Goal: Transaction & Acquisition: Purchase product/service

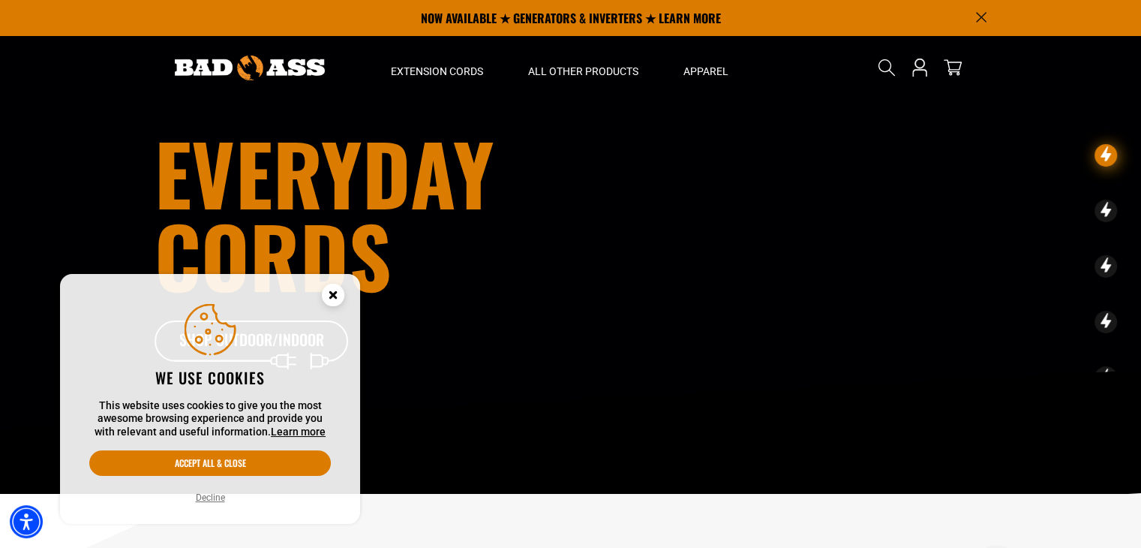
click at [339, 294] on circle "Cookie Consent" at bounding box center [333, 295] width 23 height 23
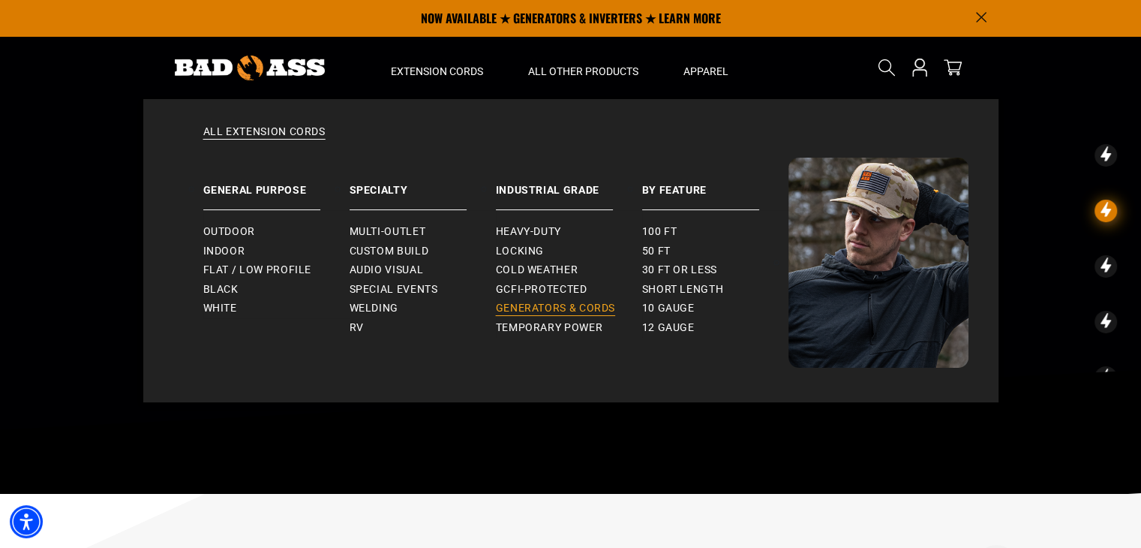
click at [533, 303] on span "Generators & Cords" at bounding box center [556, 309] width 120 height 14
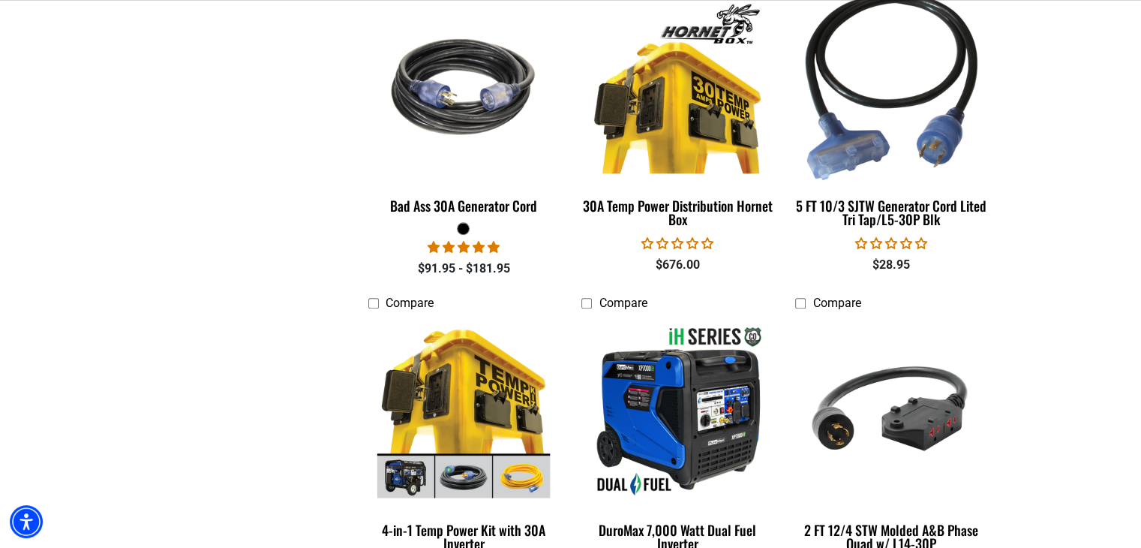
scroll to position [1580, 0]
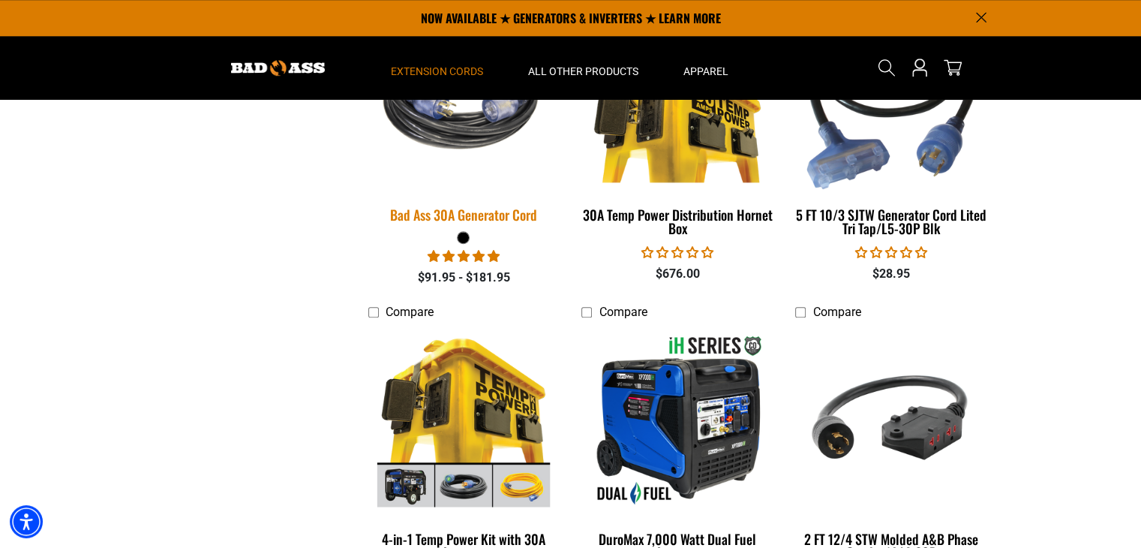
click at [462, 214] on div "Bad Ass 30A Generator Cord" at bounding box center [463, 215] width 191 height 14
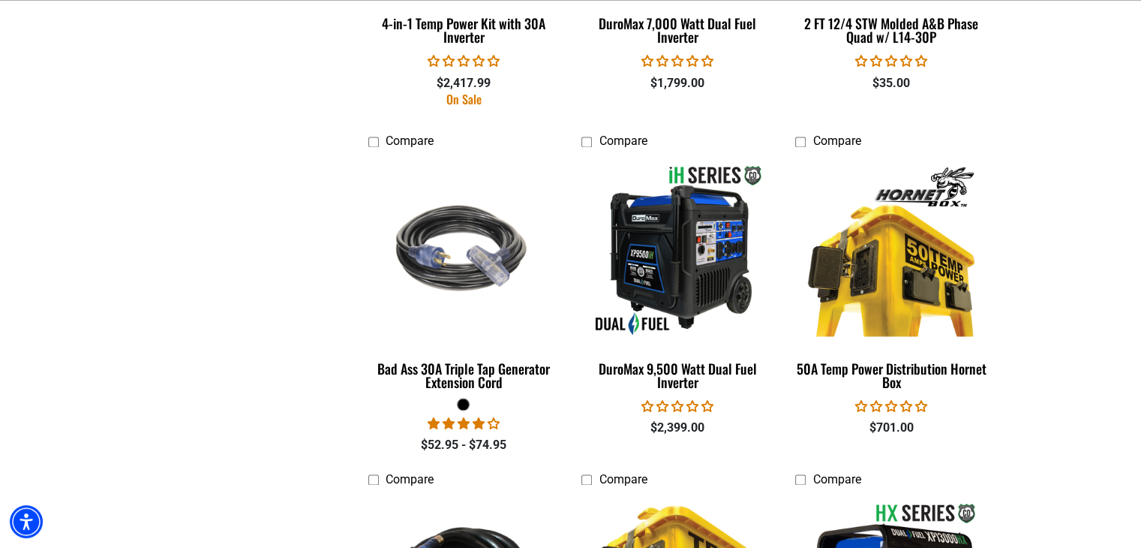
scroll to position [2100, 0]
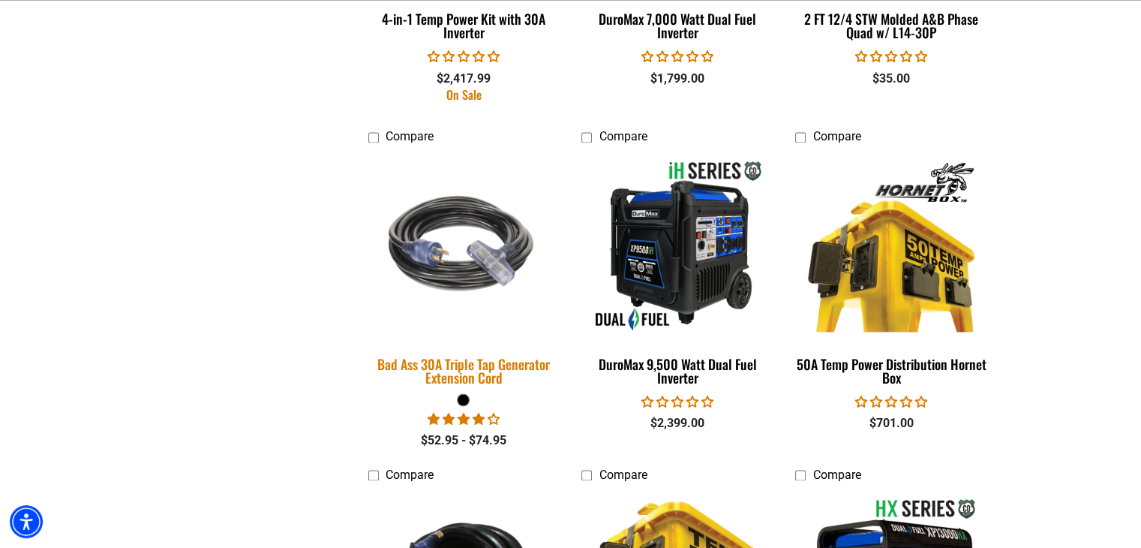
click at [471, 369] on div "Bad Ass 30A Triple Tap Generator Extension Cord" at bounding box center [463, 370] width 191 height 27
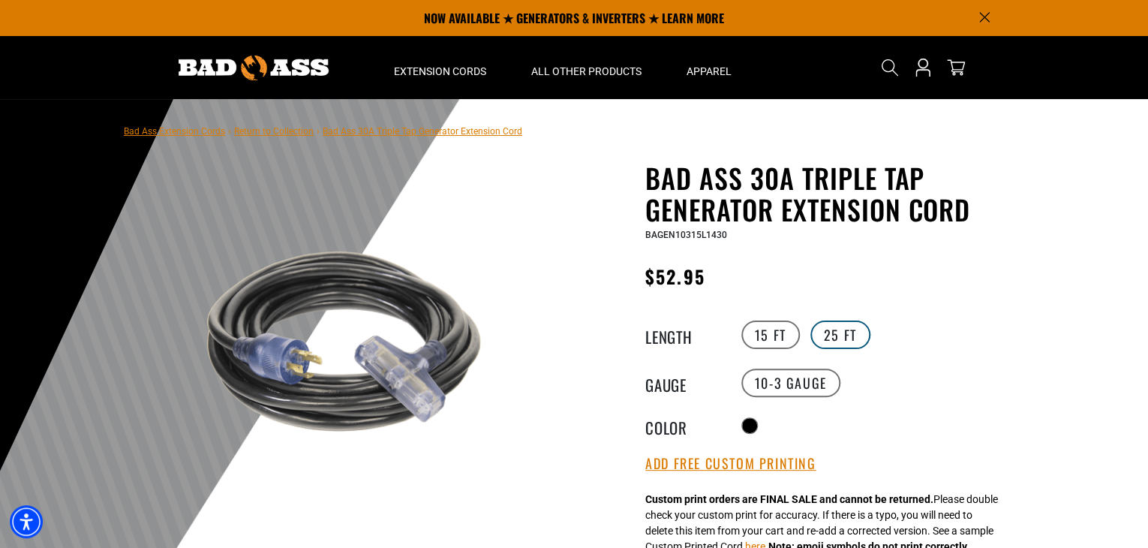
click at [838, 329] on label "25 FT" at bounding box center [840, 334] width 60 height 29
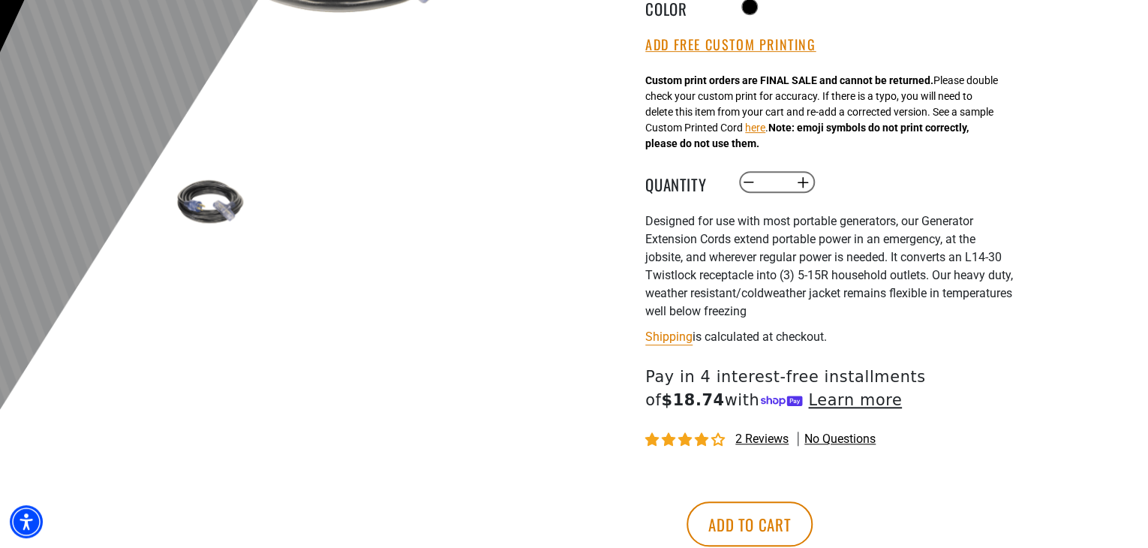
scroll to position [423, 0]
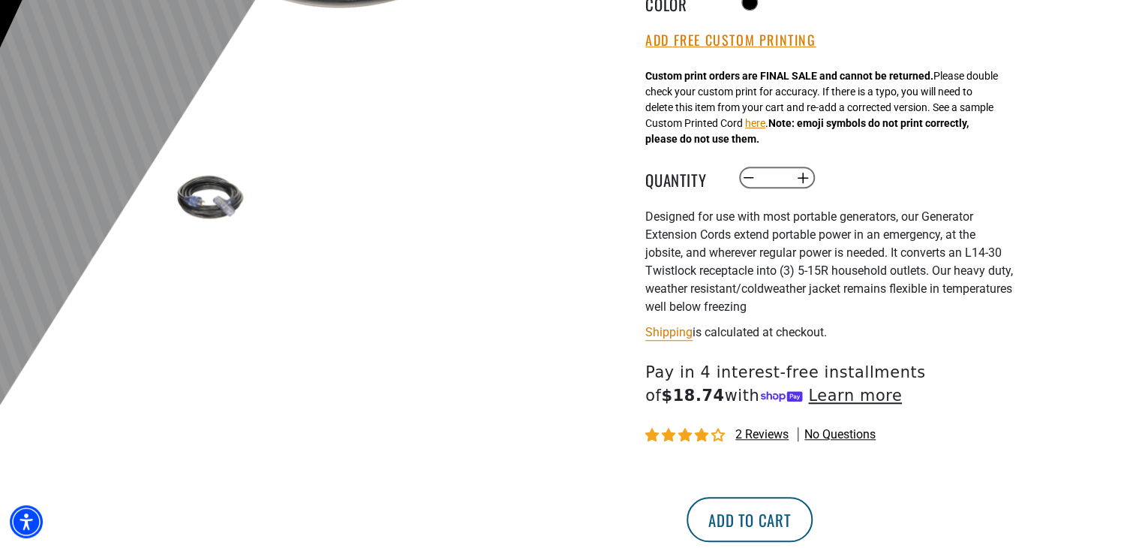
click at [812, 518] on button "Add to cart" at bounding box center [749, 519] width 126 height 45
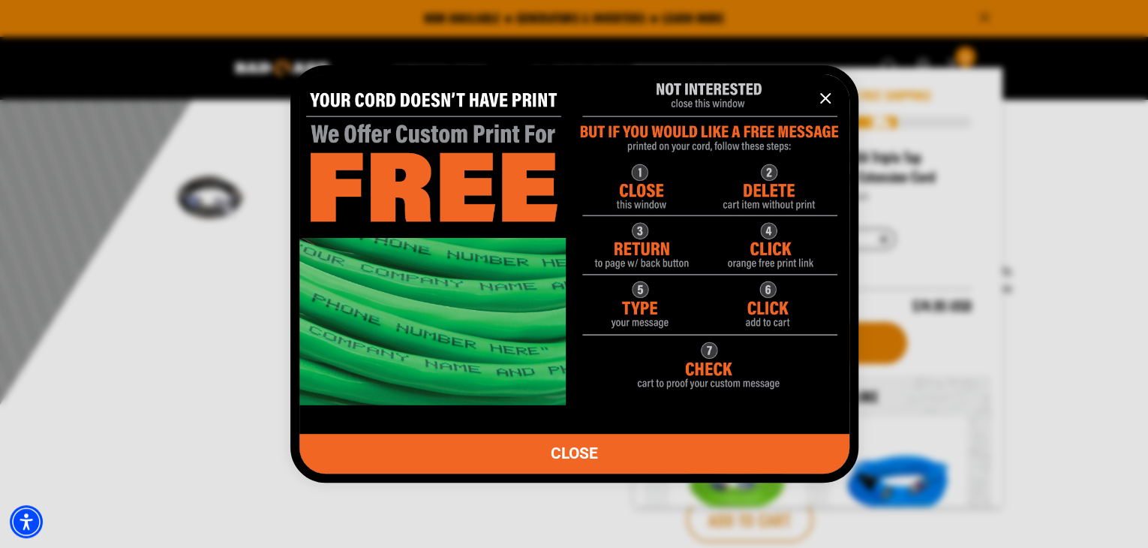
click at [828, 96] on icon "information" at bounding box center [825, 98] width 18 height 18
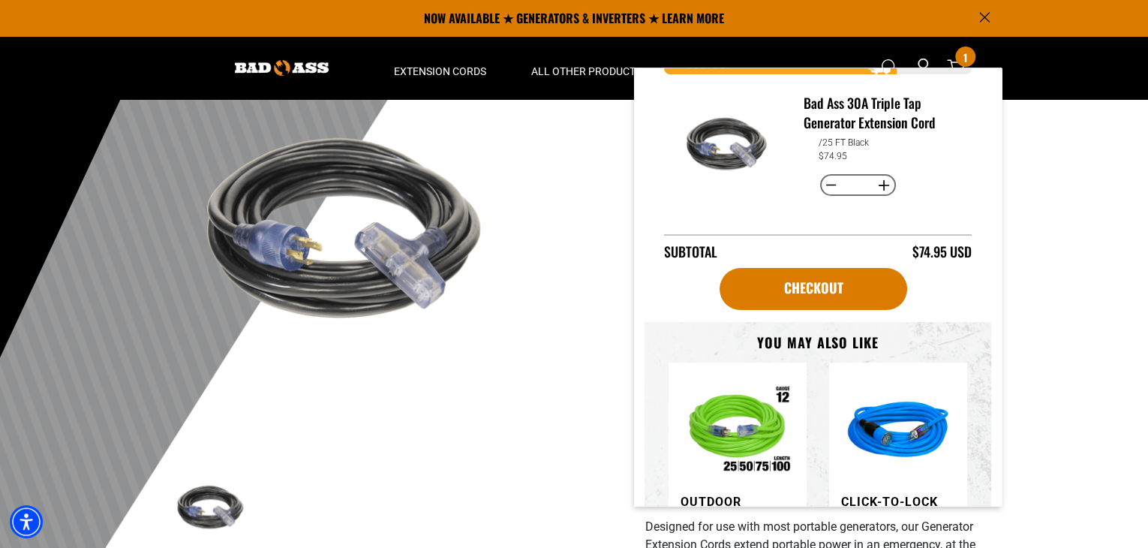
scroll to position [0, 0]
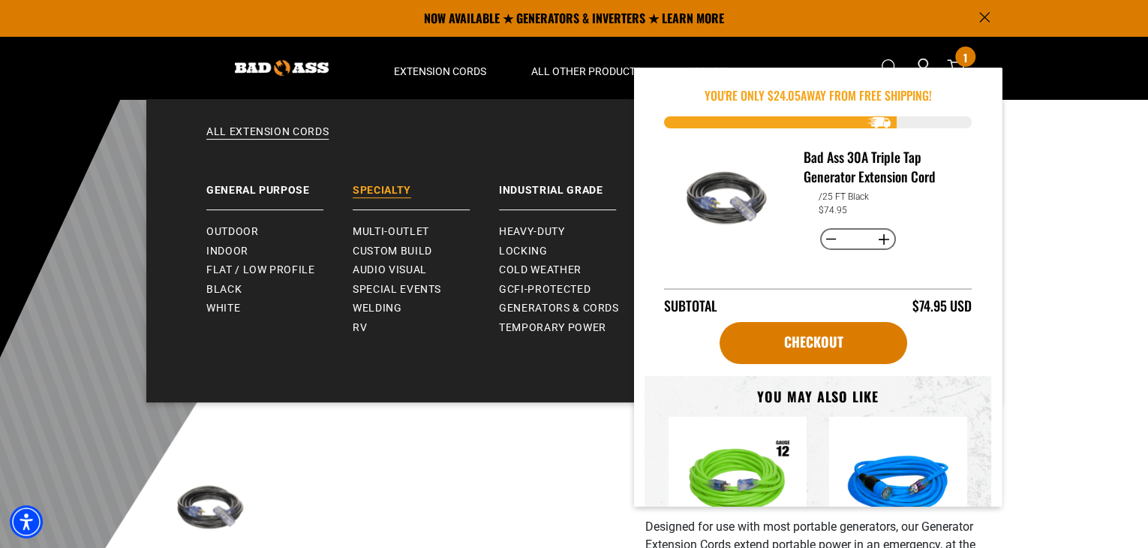
click at [381, 176] on link "Specialty" at bounding box center [426, 184] width 146 height 53
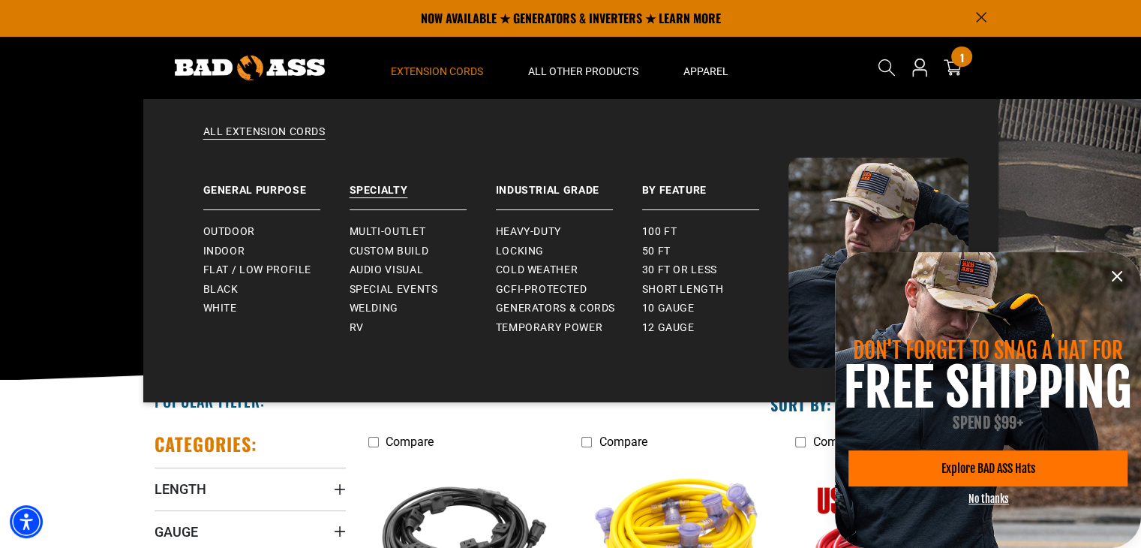
click at [431, 65] on span "Extension Cords" at bounding box center [437, 72] width 92 height 14
drag, startPoint x: 428, startPoint y: 73, endPoint x: 395, endPoint y: 91, distance: 38.3
drag, startPoint x: 395, startPoint y: 91, endPoint x: 330, endPoint y: 115, distance: 68.8
click at [330, 115] on div "All Extension Cords General Purpose Outdoor Indoor" at bounding box center [570, 250] width 855 height 303
click at [248, 232] on span "Outdoor" at bounding box center [229, 232] width 52 height 14
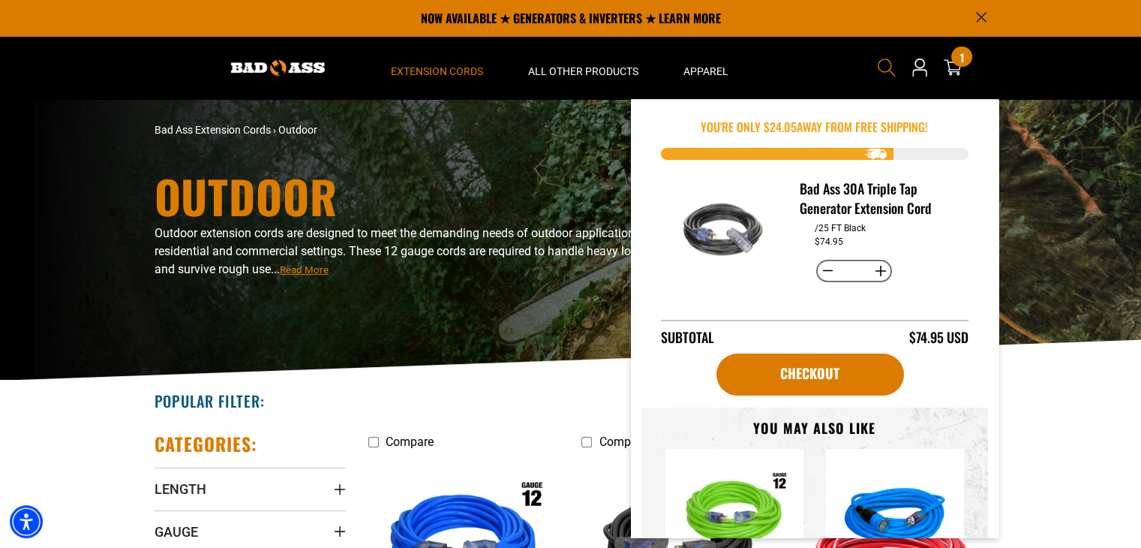
click at [884, 67] on icon "Search" at bounding box center [887, 68] width 20 height 20
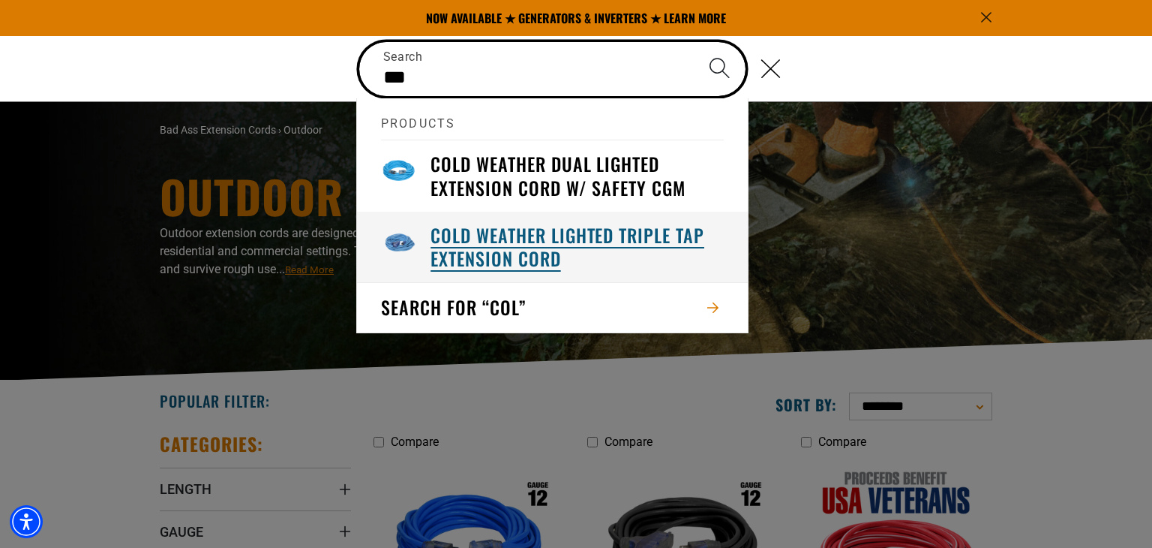
type input "***"
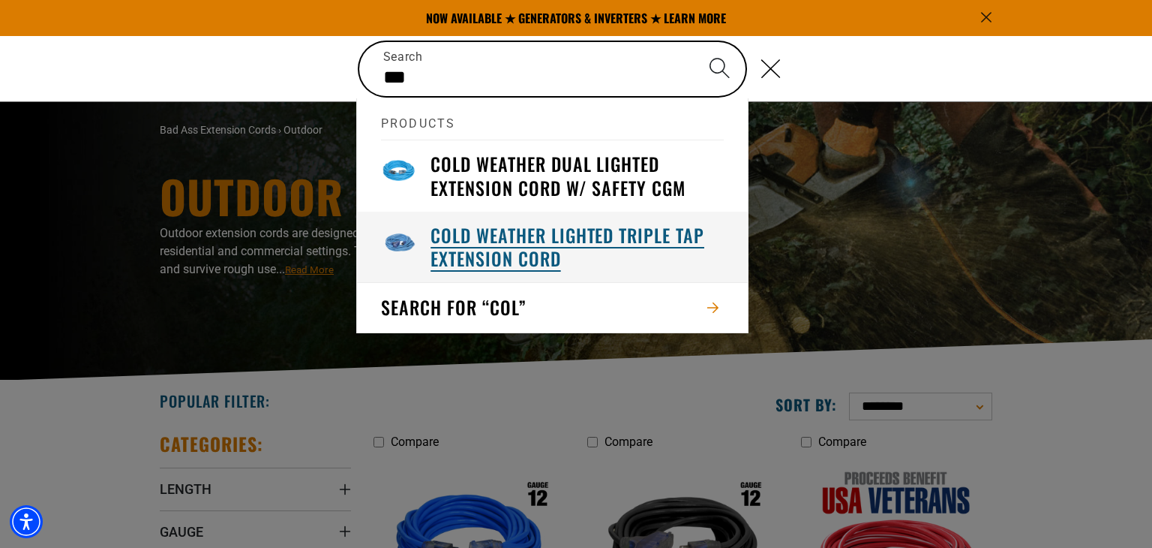
click at [466, 233] on h3 "Cold Weather Lighted Triple Tap Extension Cord" at bounding box center [577, 247] width 293 height 47
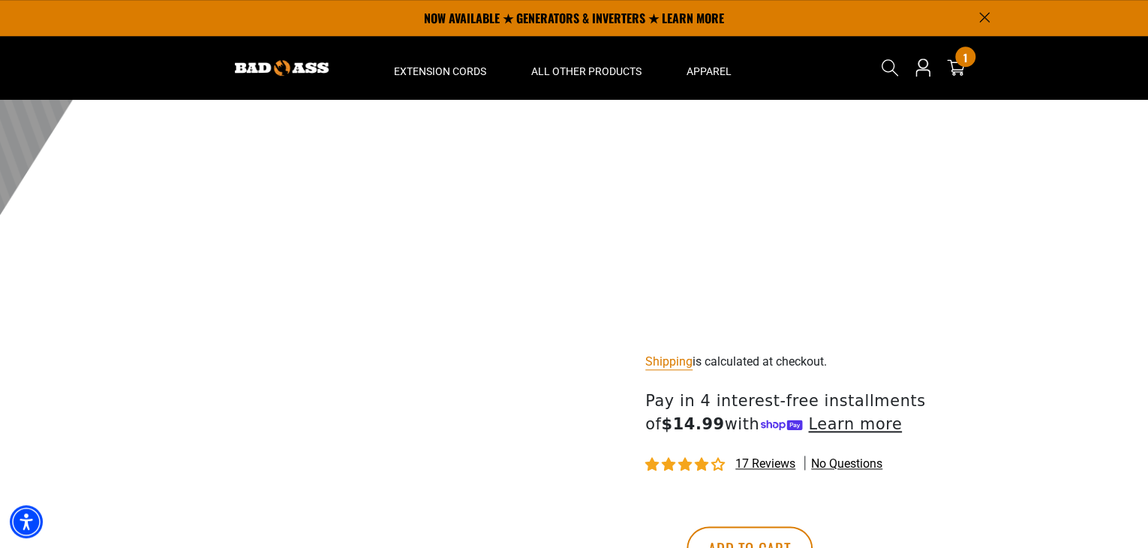
scroll to position [596, 0]
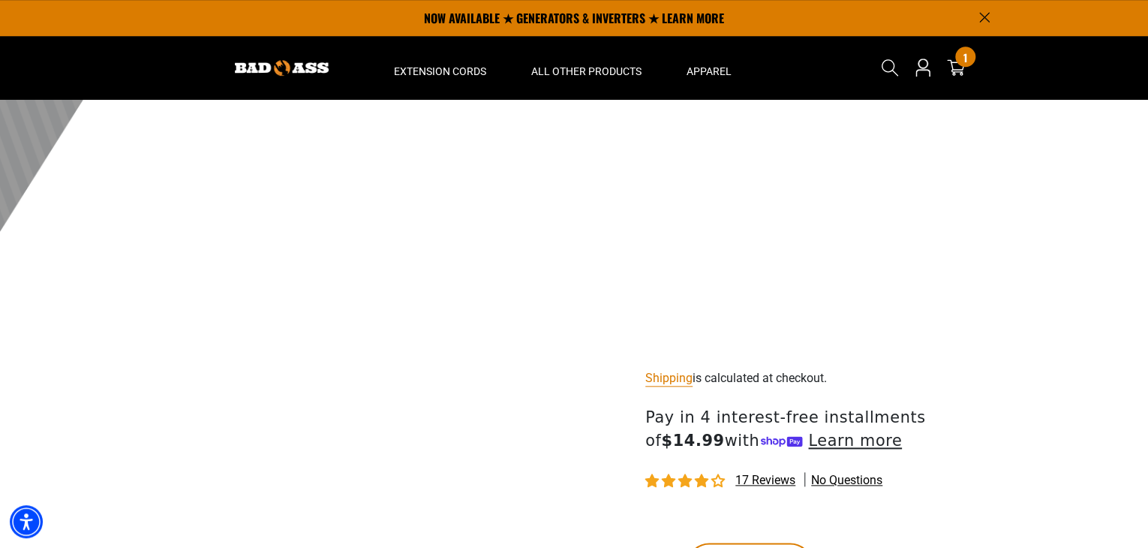
click at [755, 479] on span "17 reviews" at bounding box center [765, 480] width 60 height 14
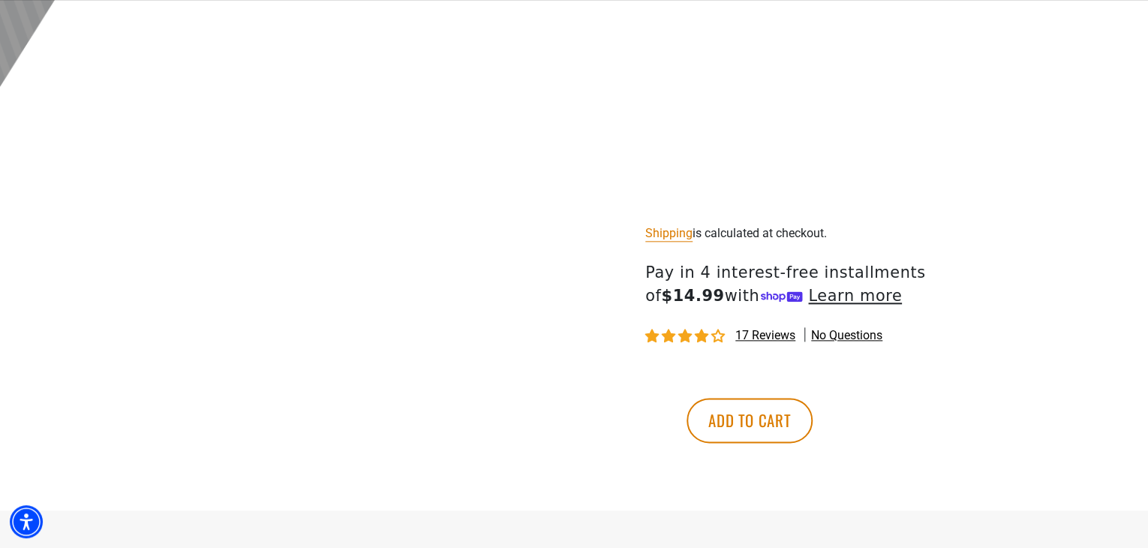
scroll to position [746, 0]
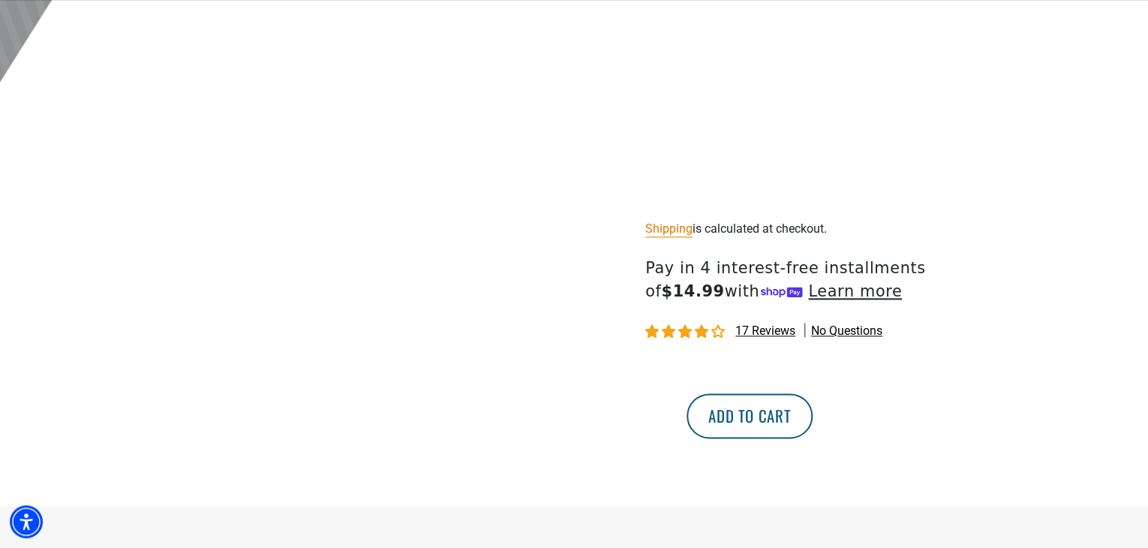
click at [812, 410] on button "Add to cart" at bounding box center [749, 415] width 126 height 45
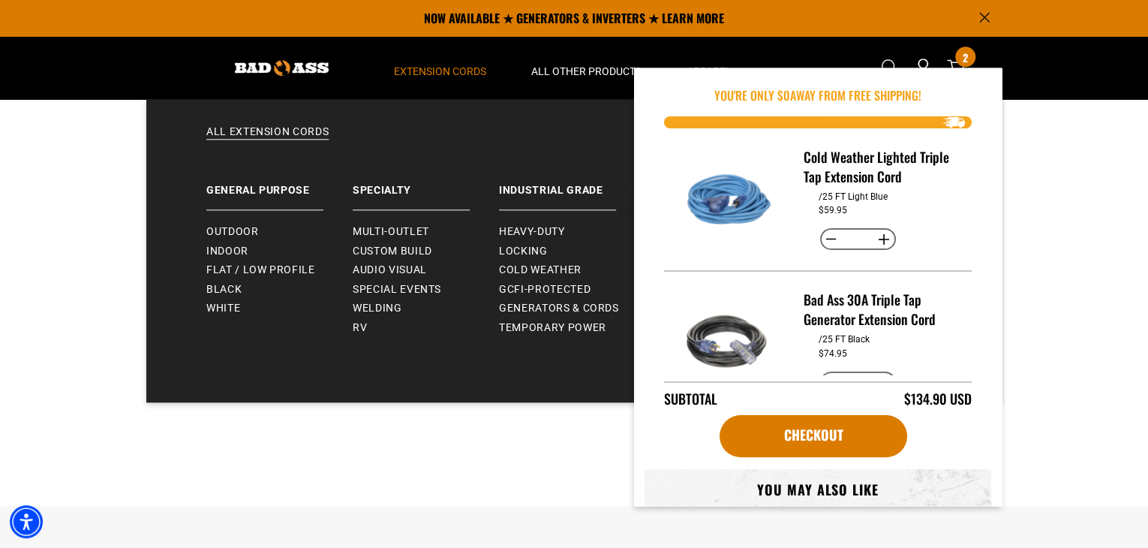
click at [463, 77] on span "Extension Cords" at bounding box center [440, 72] width 92 height 14
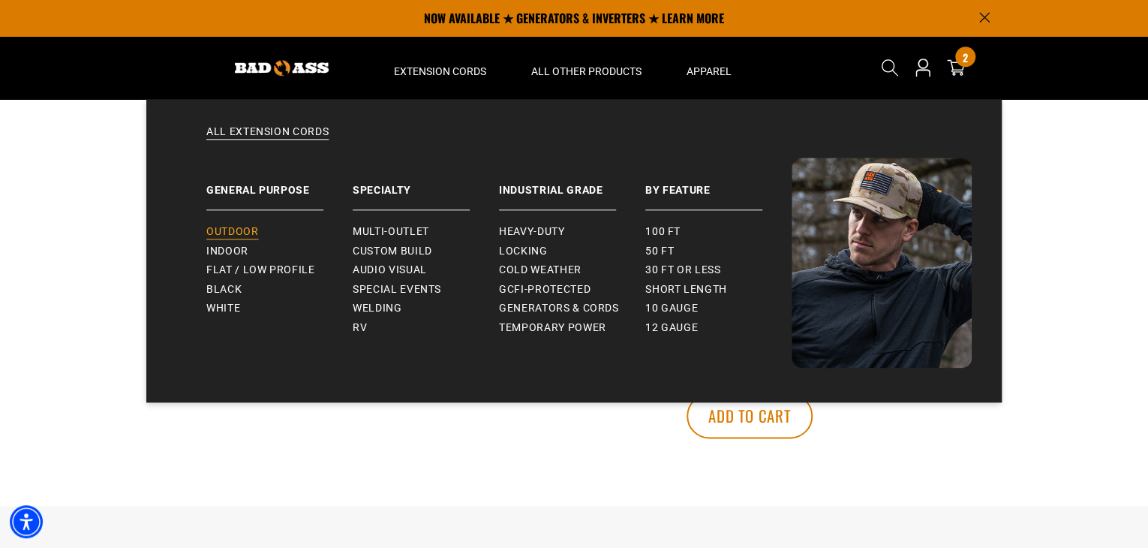
click at [240, 228] on span "Outdoor" at bounding box center [232, 232] width 52 height 14
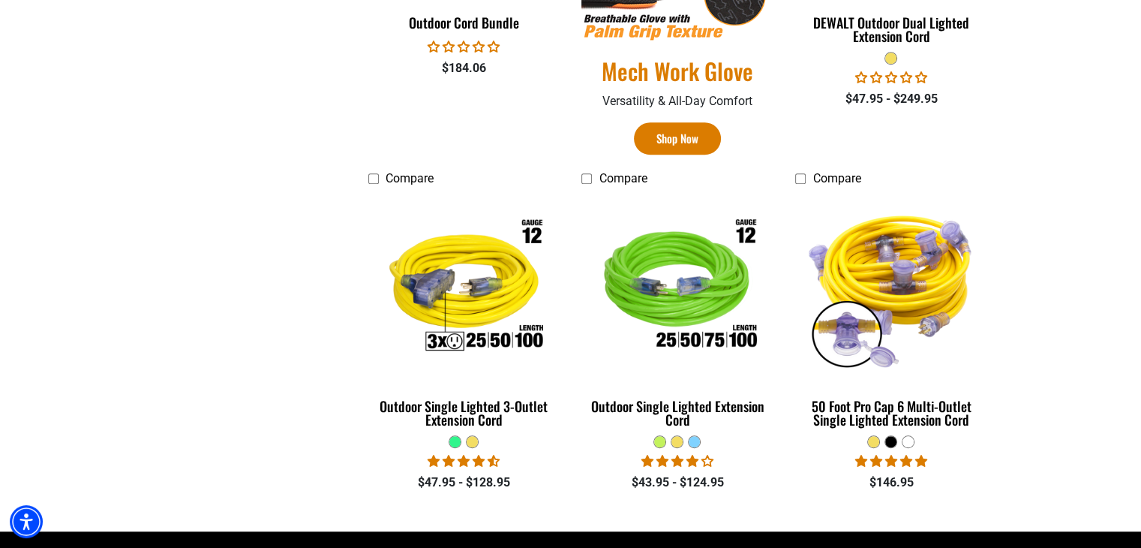
scroll to position [1071, 0]
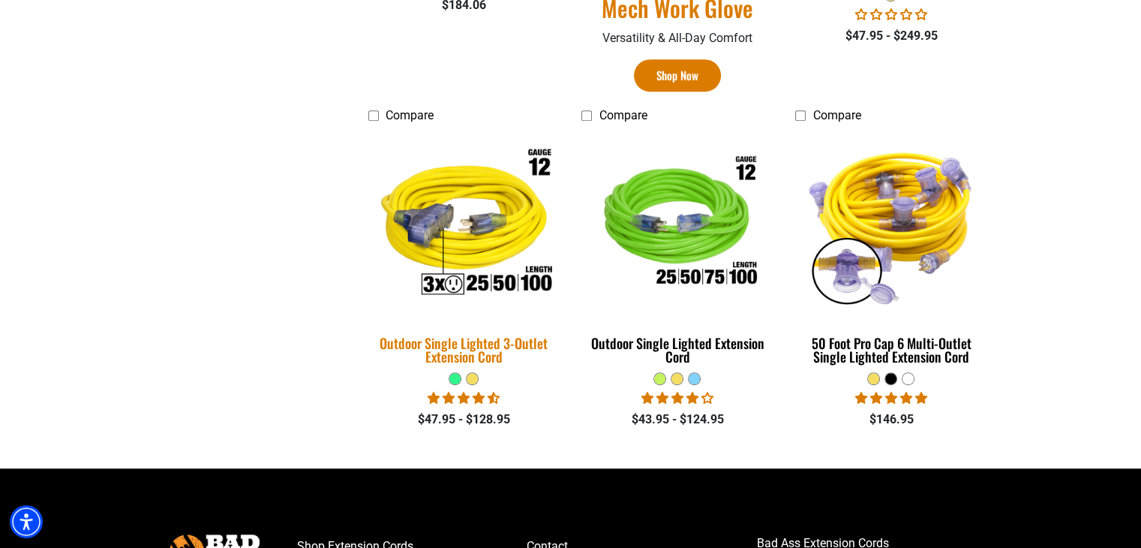
click at [471, 340] on div "Outdoor Single Lighted 3-Outlet Extension Cord" at bounding box center [463, 349] width 191 height 27
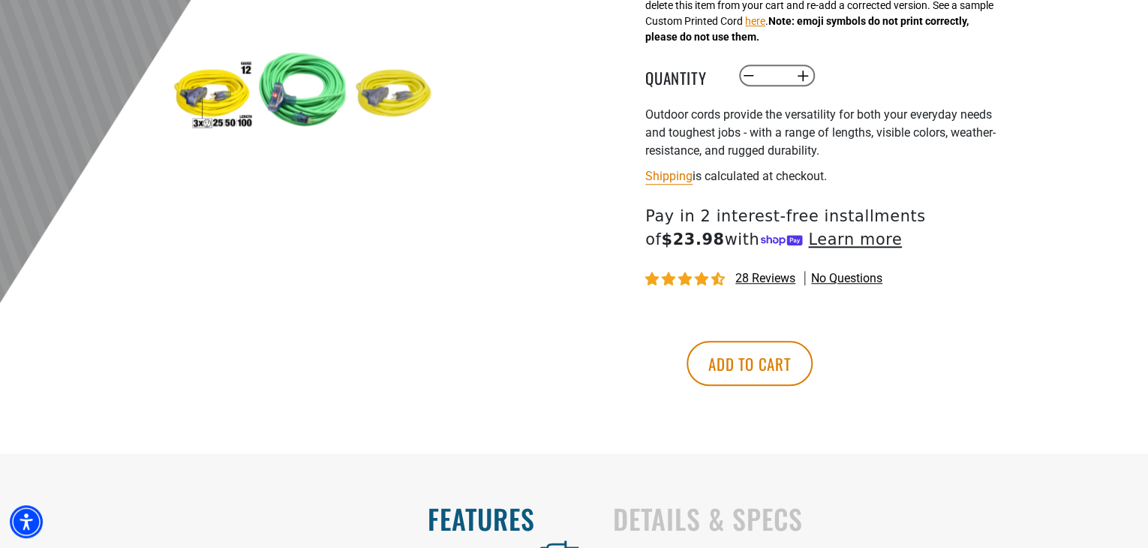
scroll to position [561, 0]
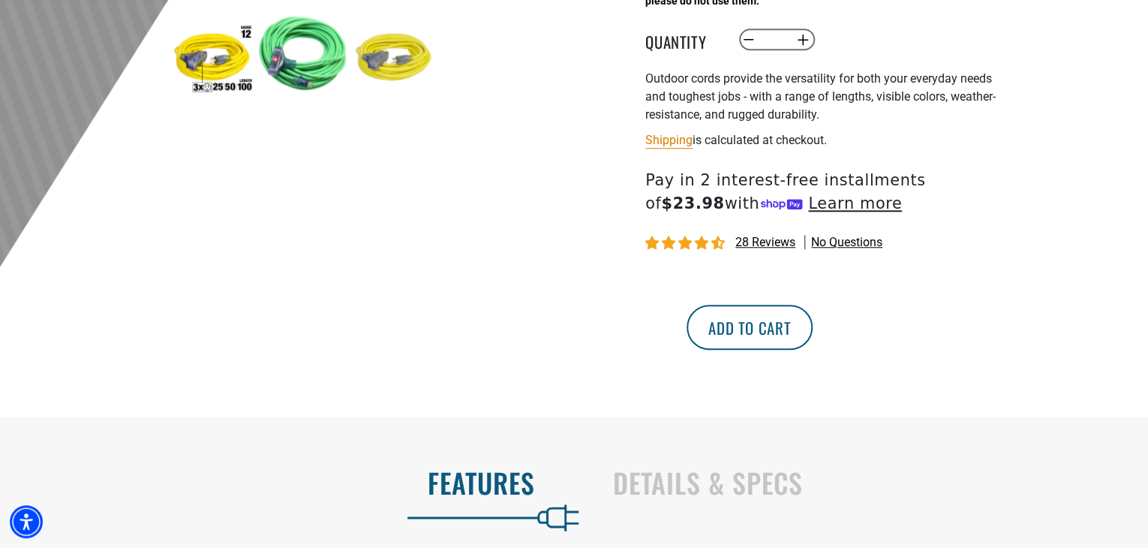
click at [812, 334] on button "Add to cart" at bounding box center [749, 327] width 126 height 45
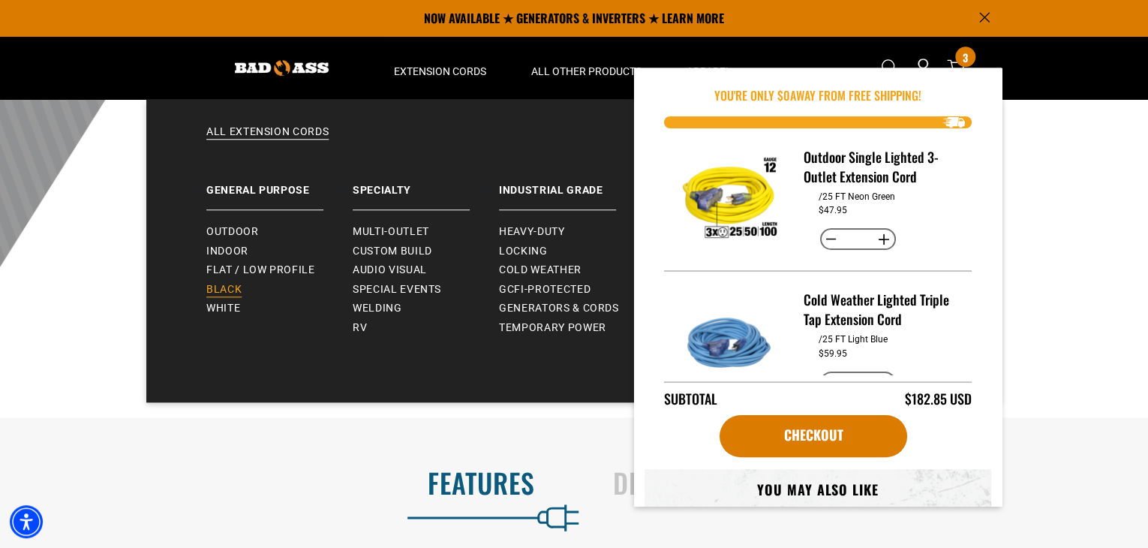
click at [238, 284] on span "Black" at bounding box center [223, 290] width 35 height 14
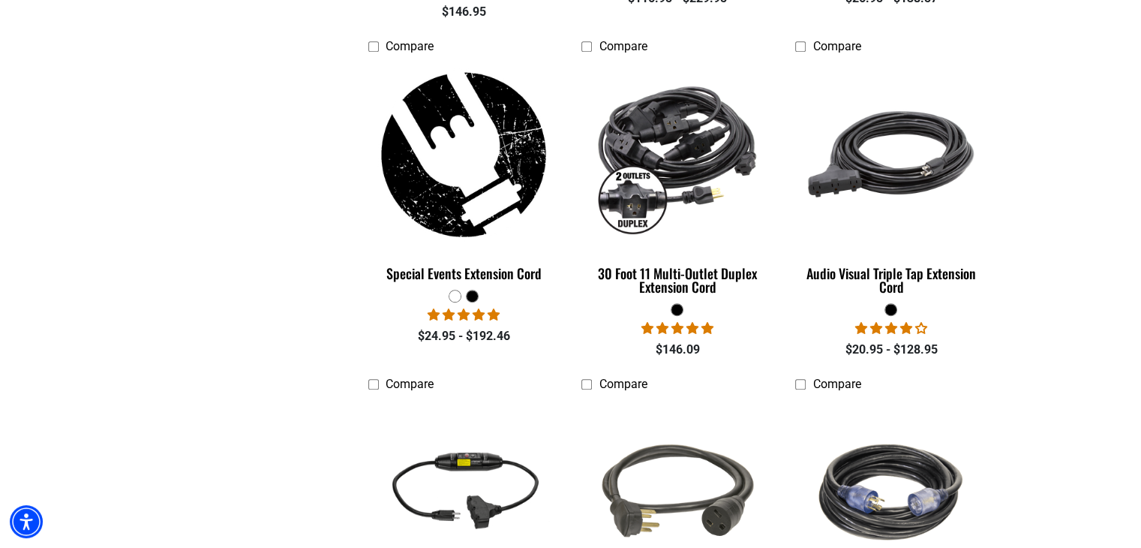
scroll to position [1091, 0]
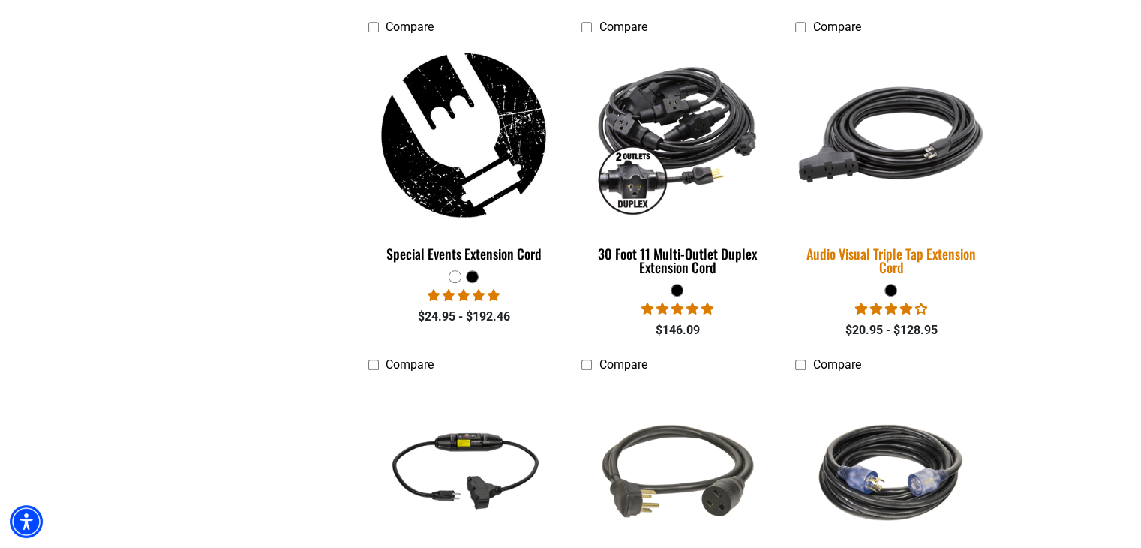
click at [893, 256] on div "Audio Visual Triple Tap Extension Cord" at bounding box center [890, 260] width 191 height 27
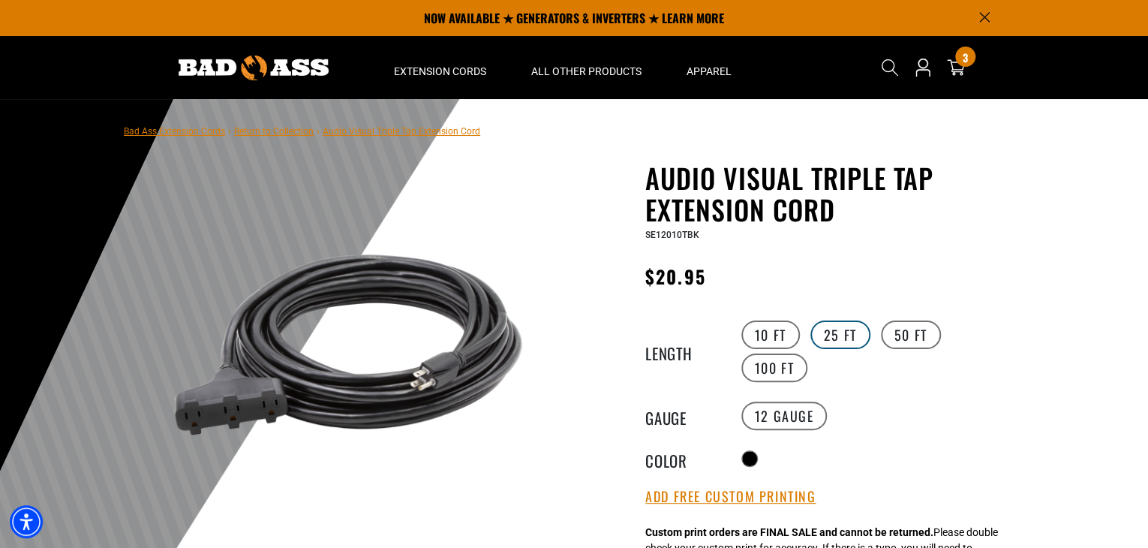
click at [839, 338] on label "25 FT" at bounding box center [840, 334] width 60 height 29
click at [878, 66] on span "Search" at bounding box center [890, 68] width 24 height 24
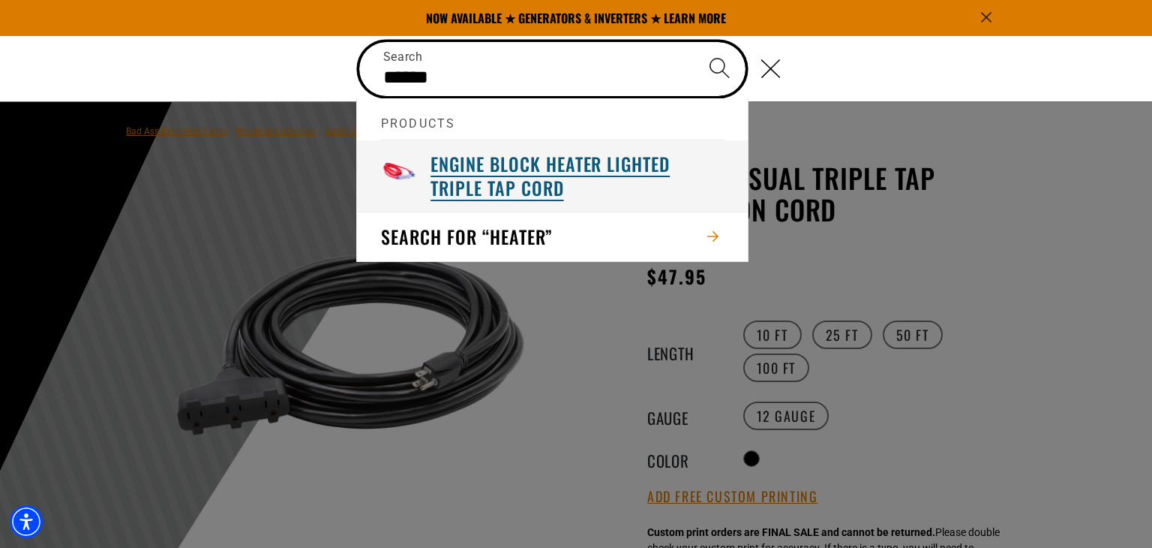
type input "******"
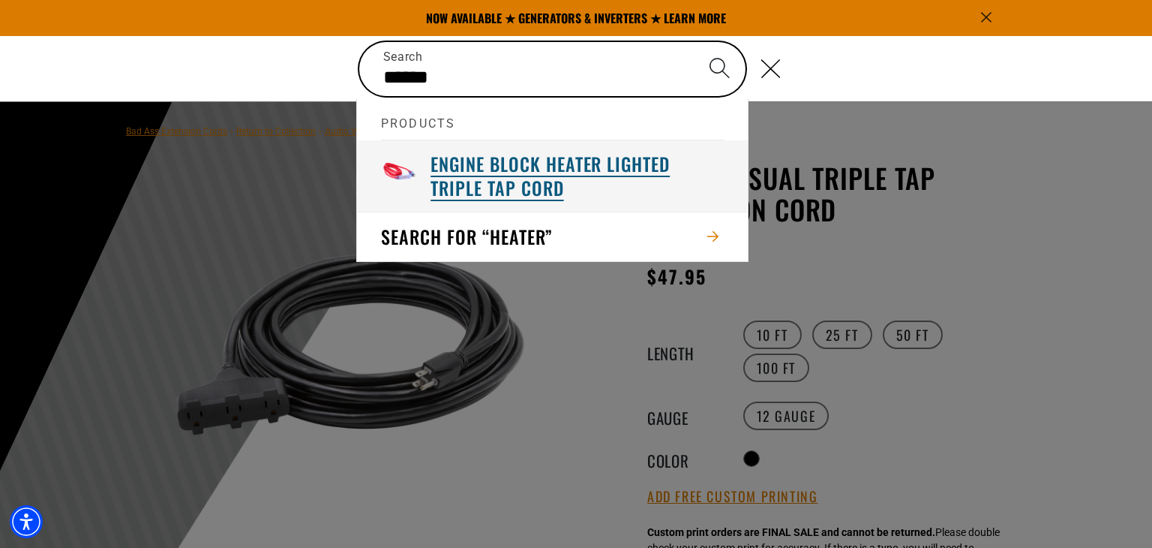
click at [432, 169] on h3 "Engine Block Heater Lighted Triple Tap Cord" at bounding box center [577, 175] width 293 height 47
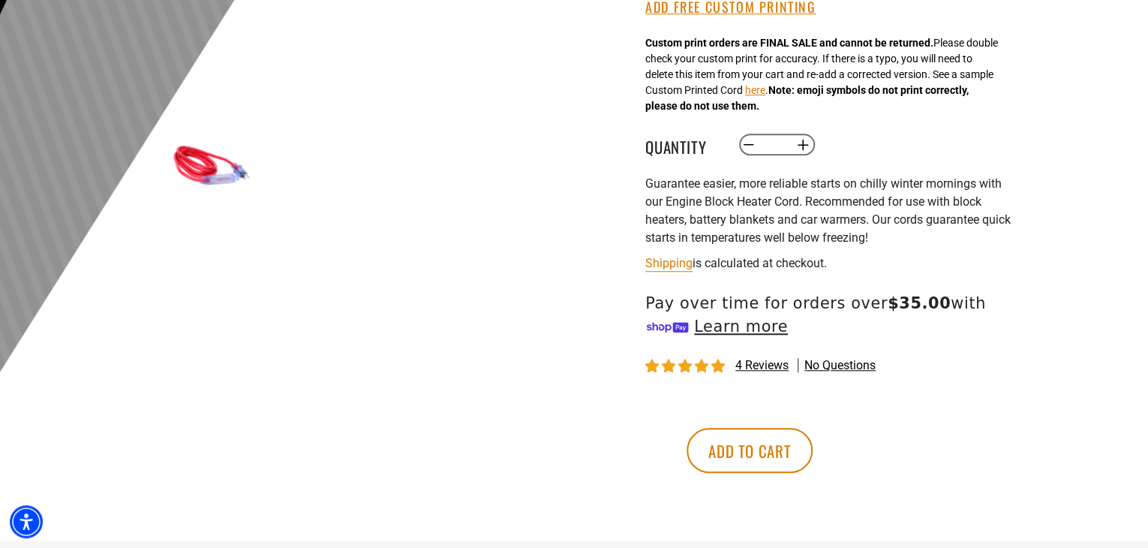
scroll to position [498, 0]
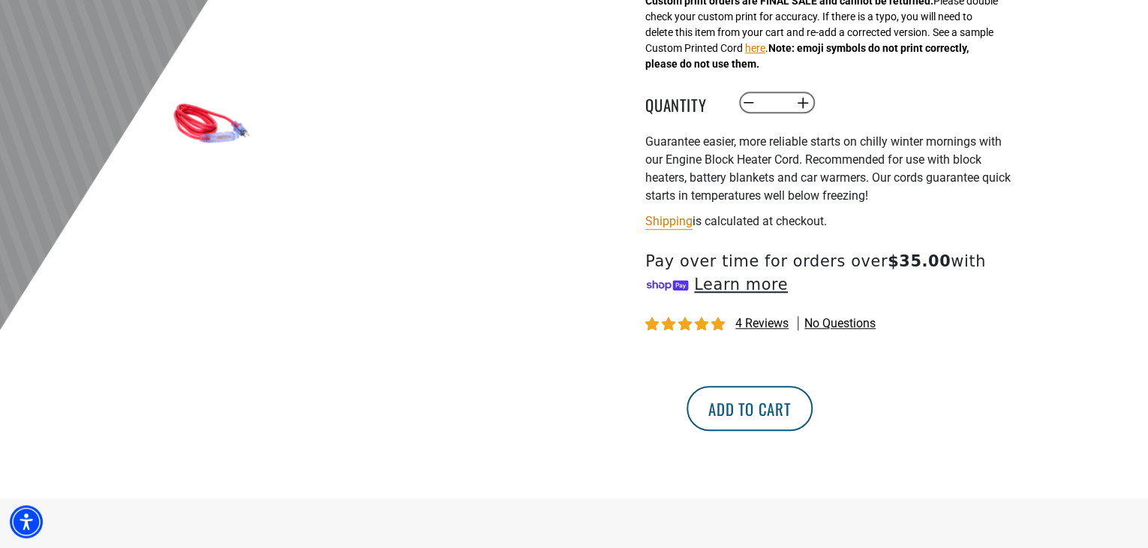
click at [812, 419] on button "Add to cart" at bounding box center [749, 408] width 126 height 45
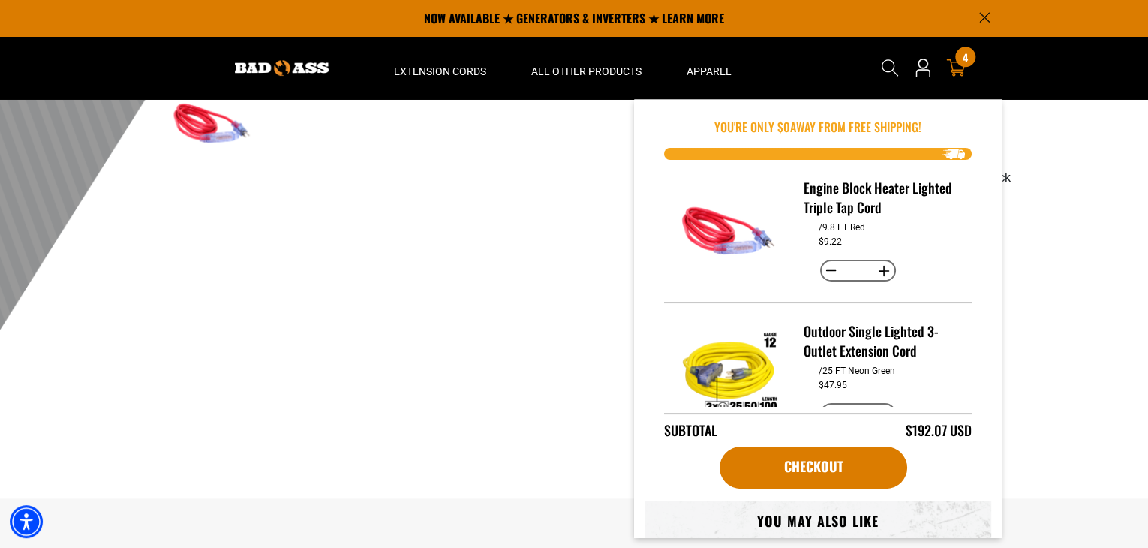
click at [962, 58] on span "4" at bounding box center [964, 57] width 5 height 11
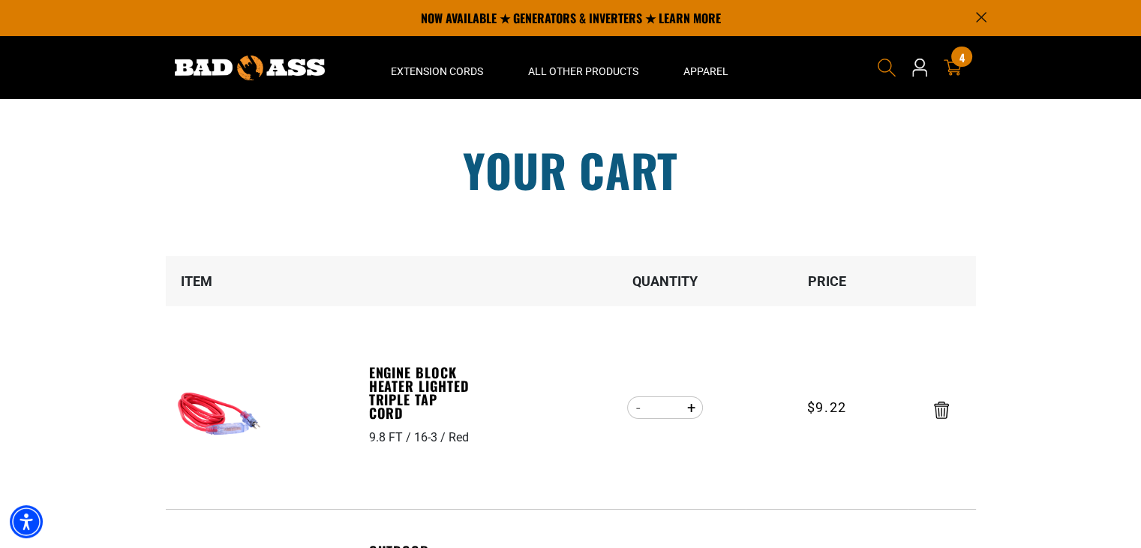
click at [886, 69] on icon "Search" at bounding box center [887, 68] width 20 height 20
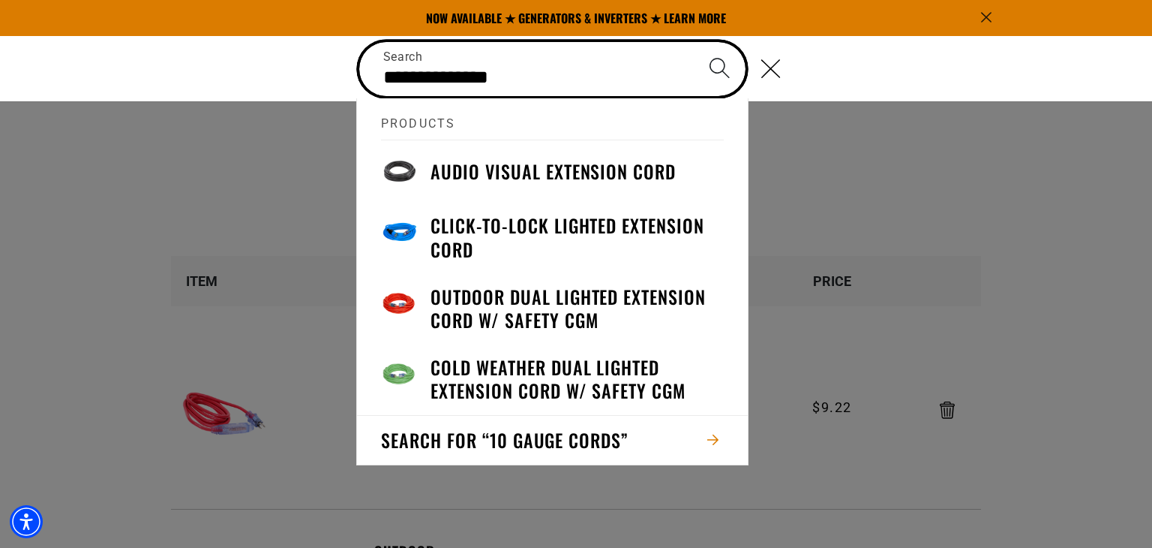
type input "**********"
click at [717, 62] on icon "Search" at bounding box center [720, 68] width 22 height 22
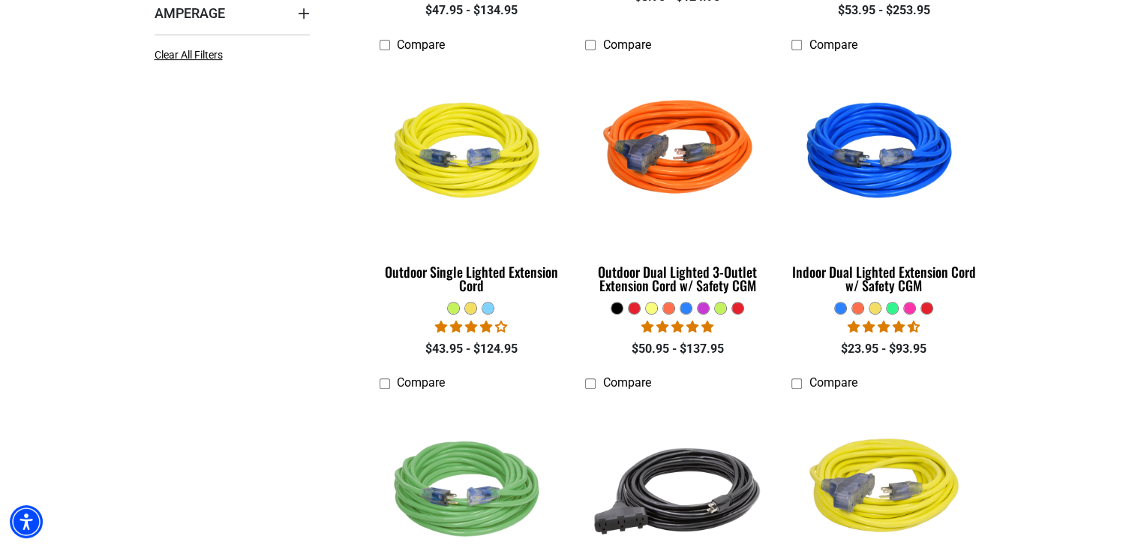
scroll to position [559, 0]
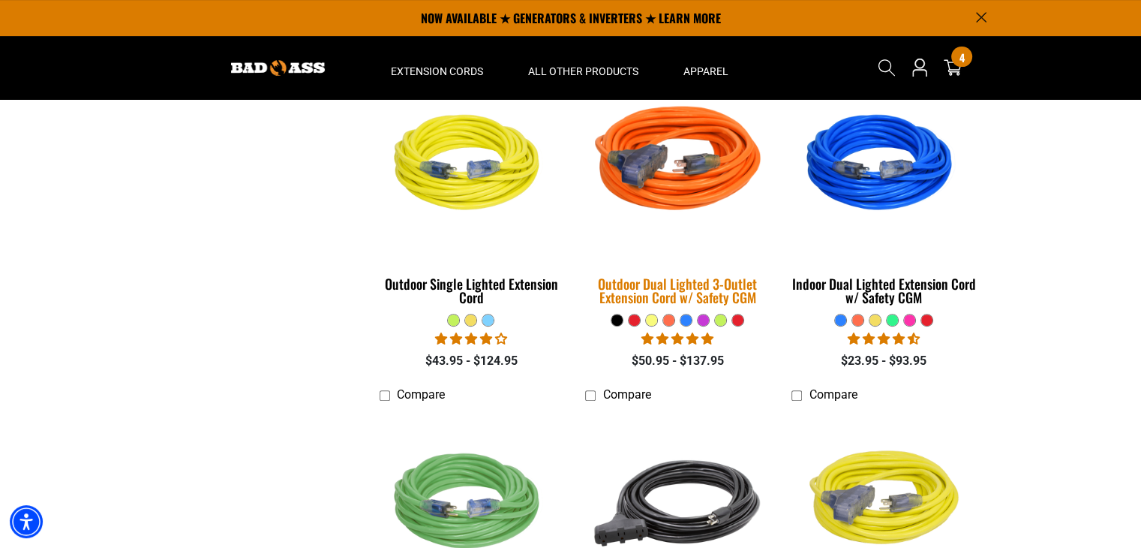
click at [680, 295] on div "Outdoor Dual Lighted 3-Outlet Extension Cord w/ Safety CGM" at bounding box center [677, 290] width 184 height 27
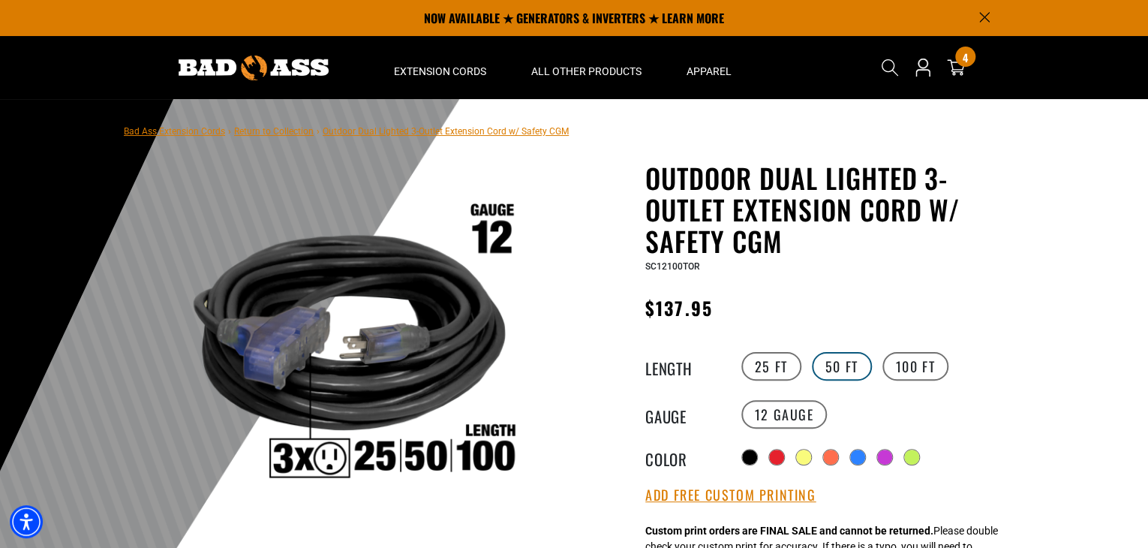
click at [843, 364] on label "50 FT" at bounding box center [842, 366] width 60 height 29
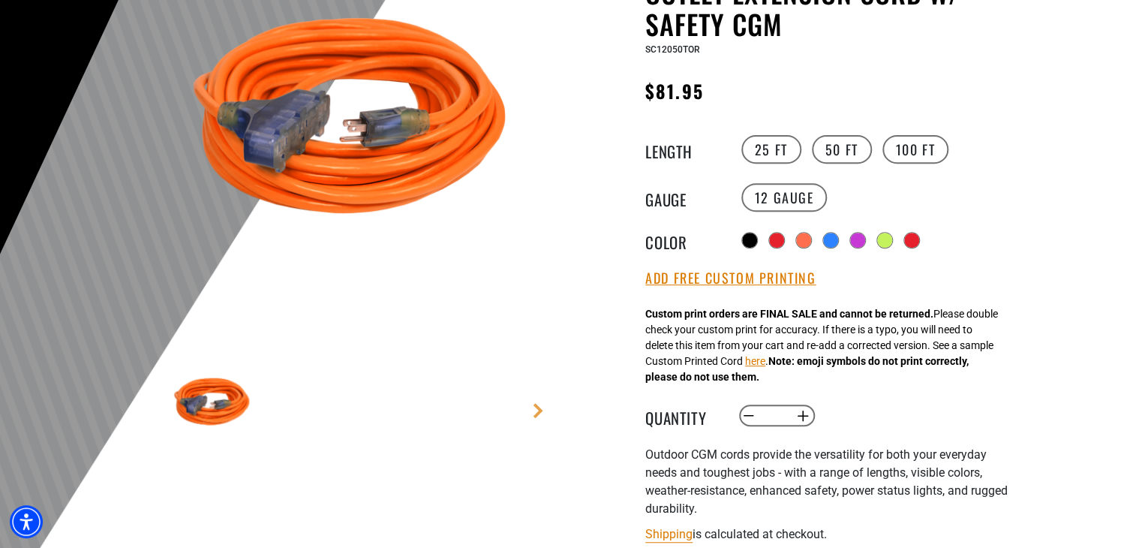
scroll to position [225, 0]
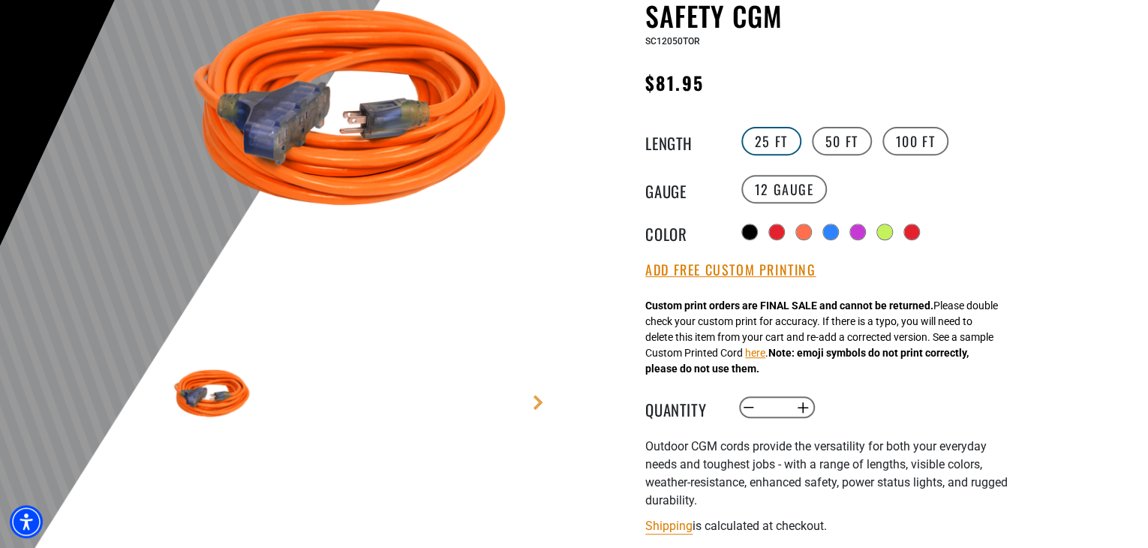
click at [764, 137] on label "25 FT" at bounding box center [771, 141] width 60 height 29
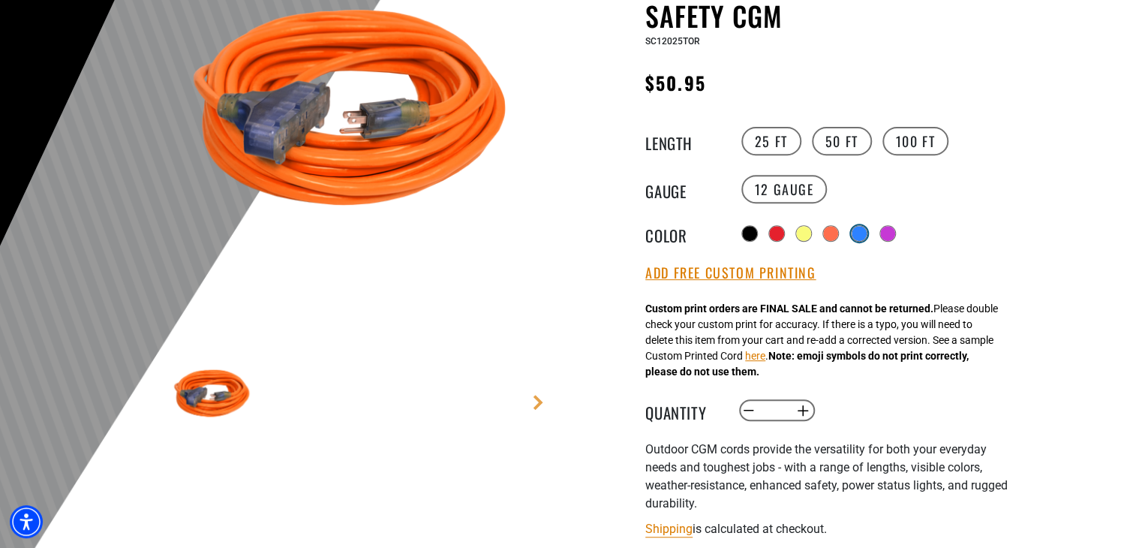
click at [859, 233] on div at bounding box center [858, 233] width 15 height 15
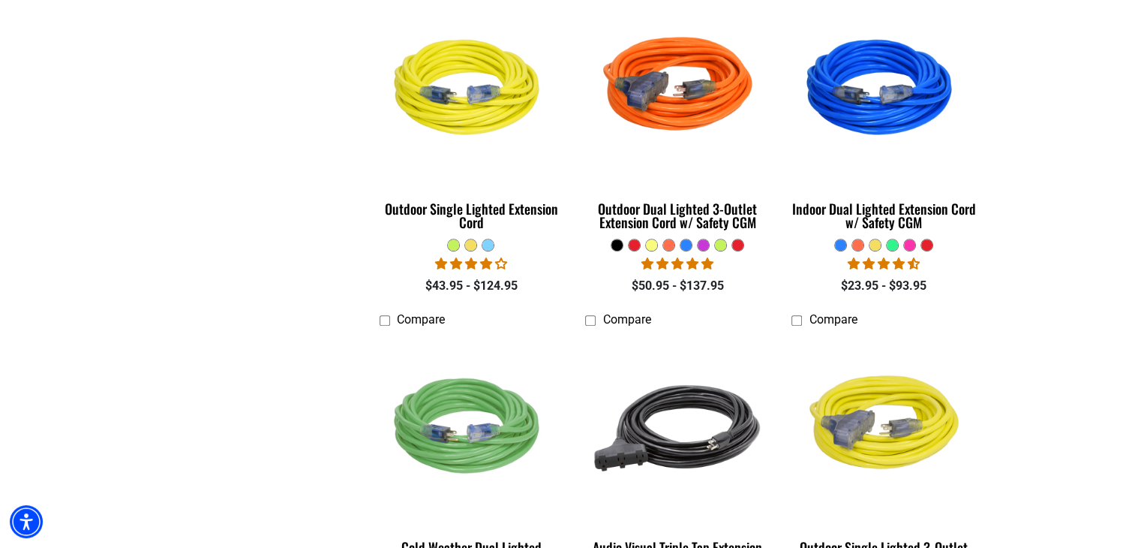
scroll to position [638, 0]
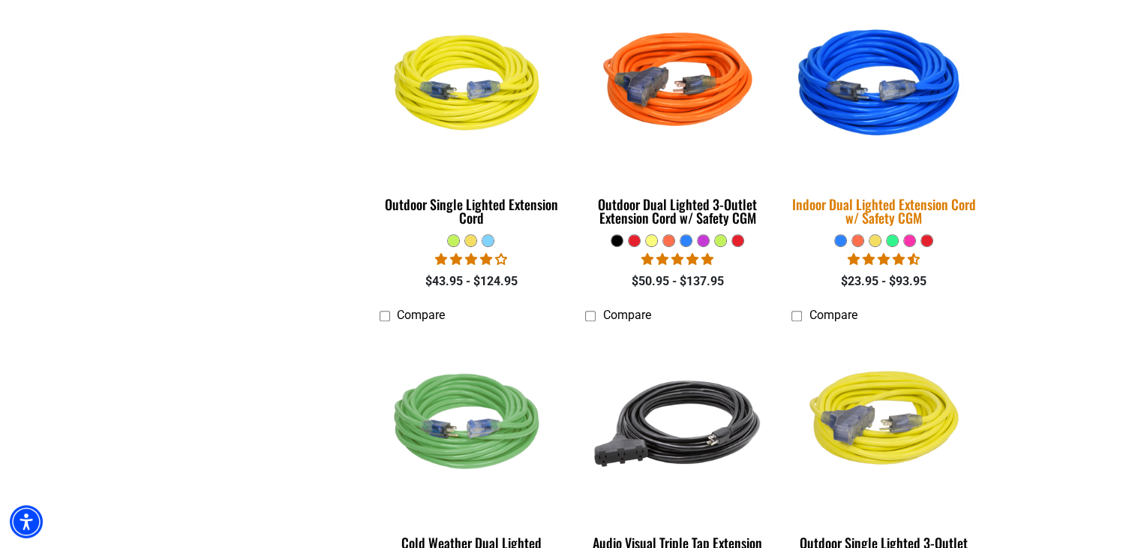
click at [903, 219] on div "Indoor Dual Lighted Extension Cord w/ Safety CGM" at bounding box center [883, 210] width 184 height 27
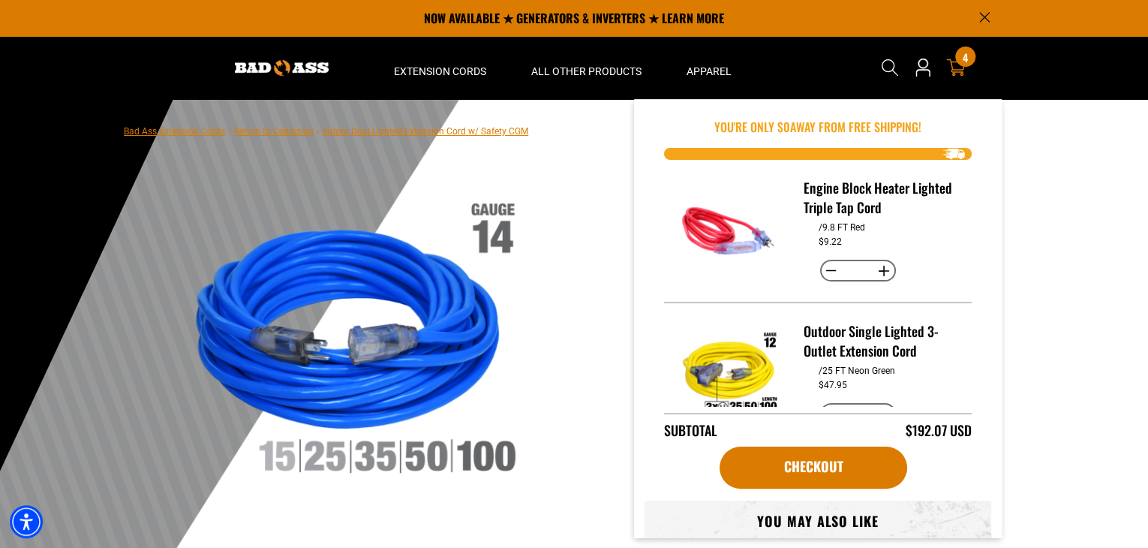
click at [963, 62] on span "4" at bounding box center [964, 57] width 5 height 11
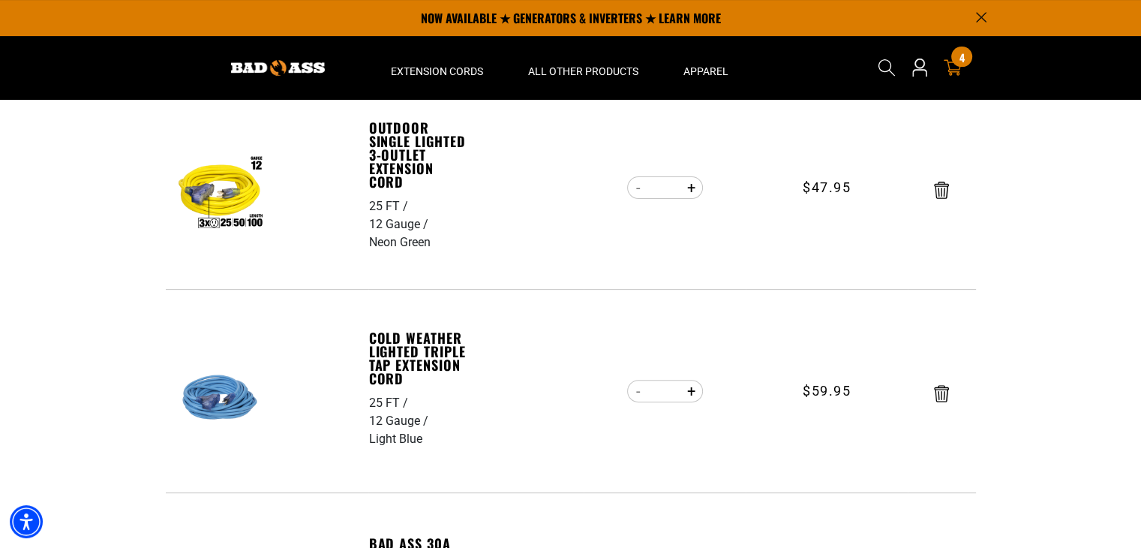
scroll to position [420, 0]
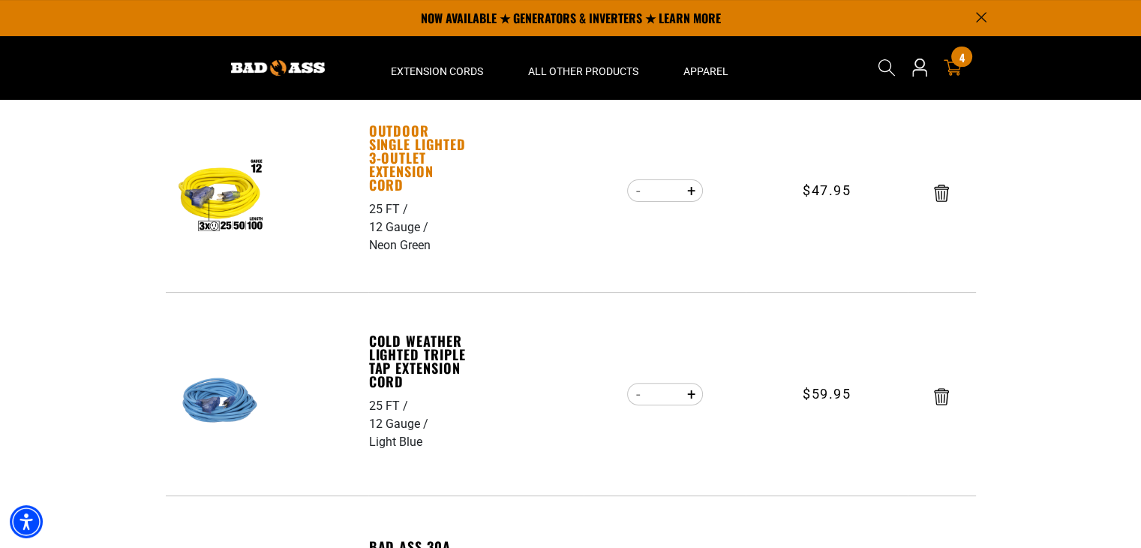
click at [409, 179] on link "Outdoor Single Lighted 3-Outlet Extension Cord" at bounding box center [421, 158] width 104 height 68
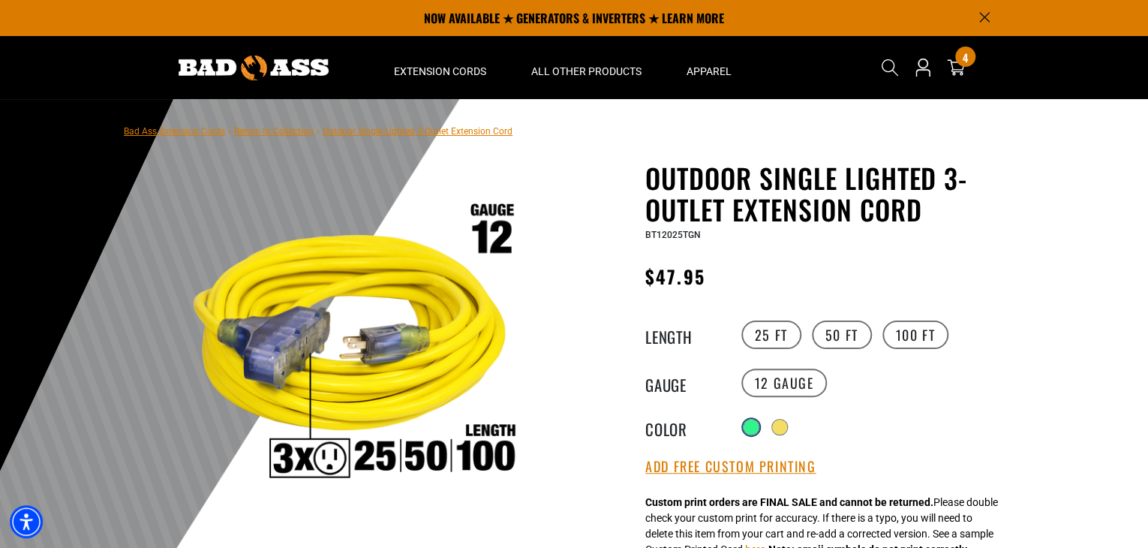
click at [751, 427] on div at bounding box center [750, 426] width 15 height 15
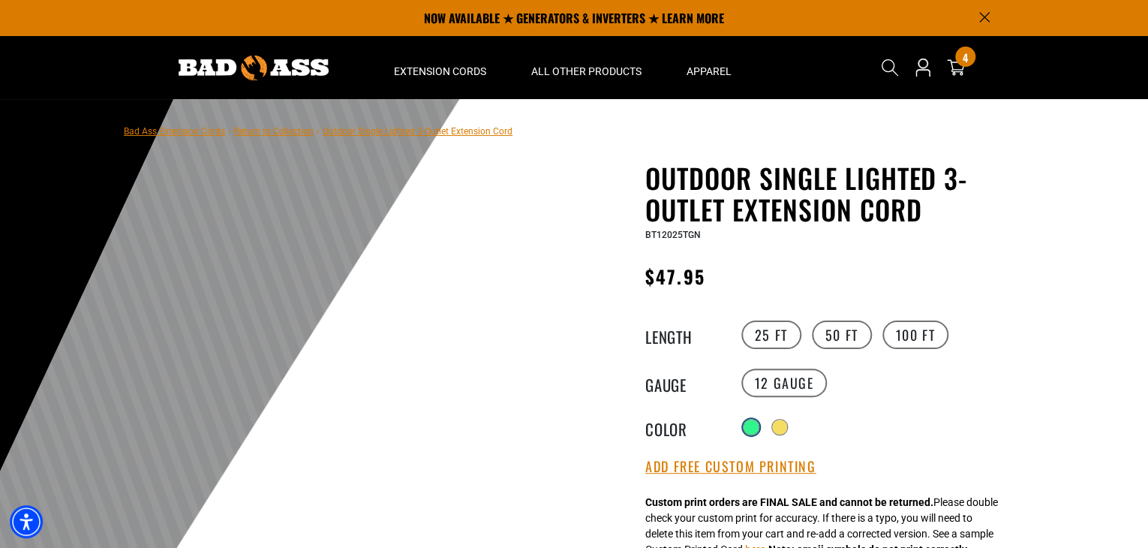
click at [751, 427] on div at bounding box center [750, 426] width 15 height 15
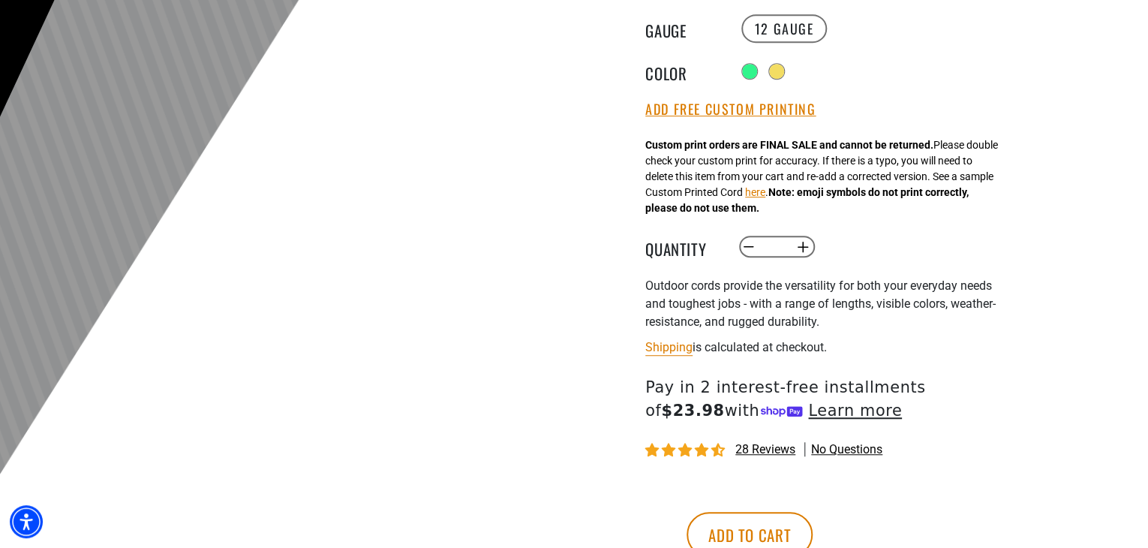
scroll to position [362, 0]
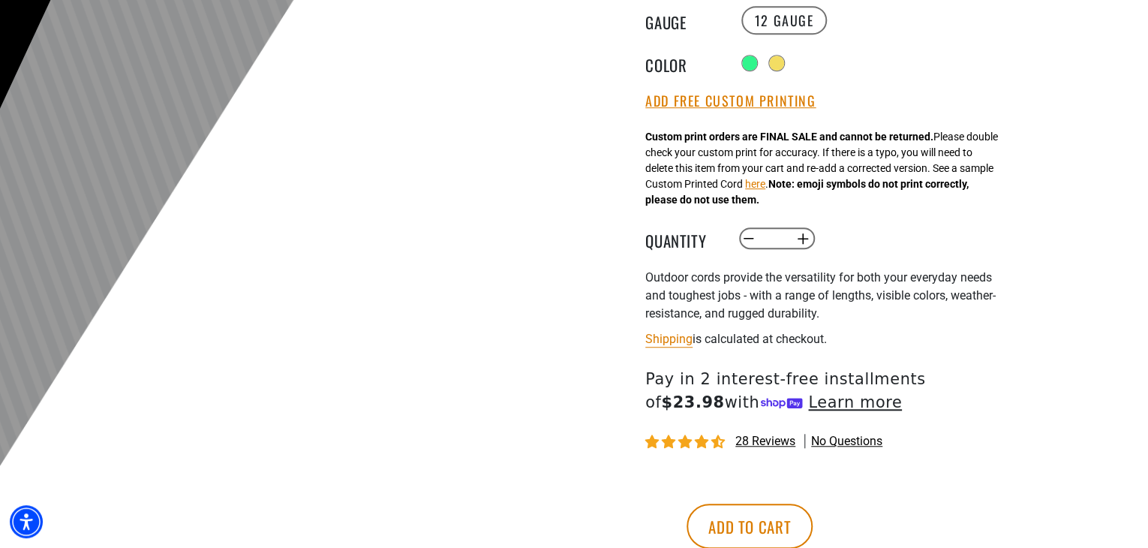
click at [1140, 118] on div at bounding box center [574, 104] width 1148 height 735
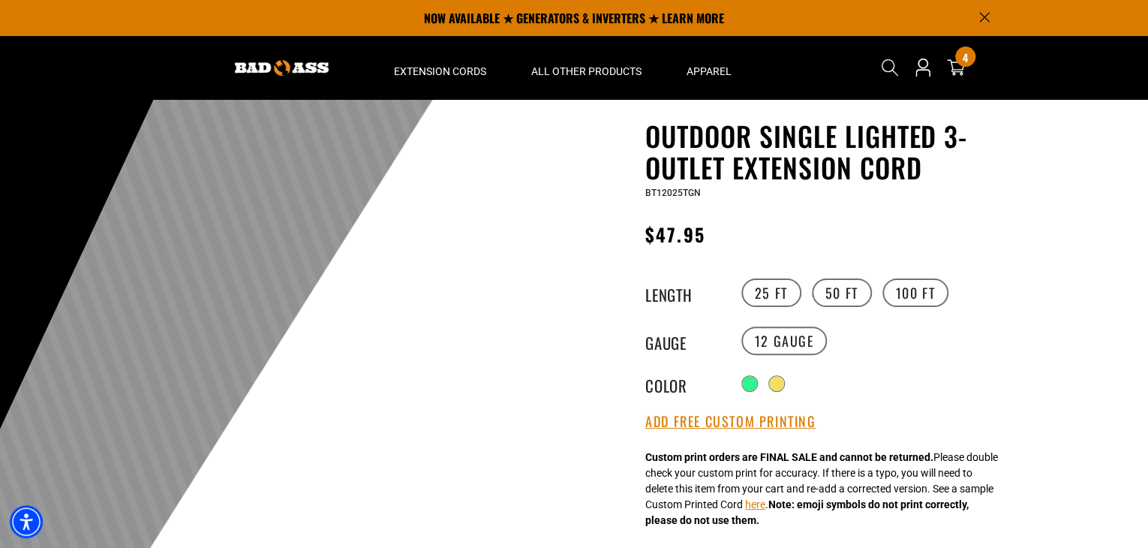
scroll to position [0, 0]
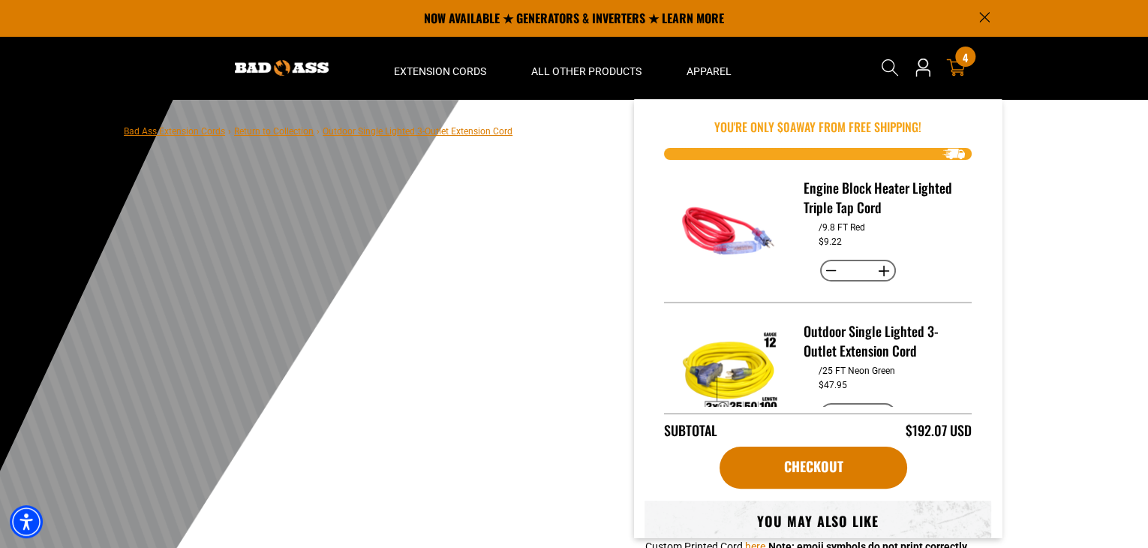
click at [963, 58] on span "4" at bounding box center [964, 57] width 5 height 11
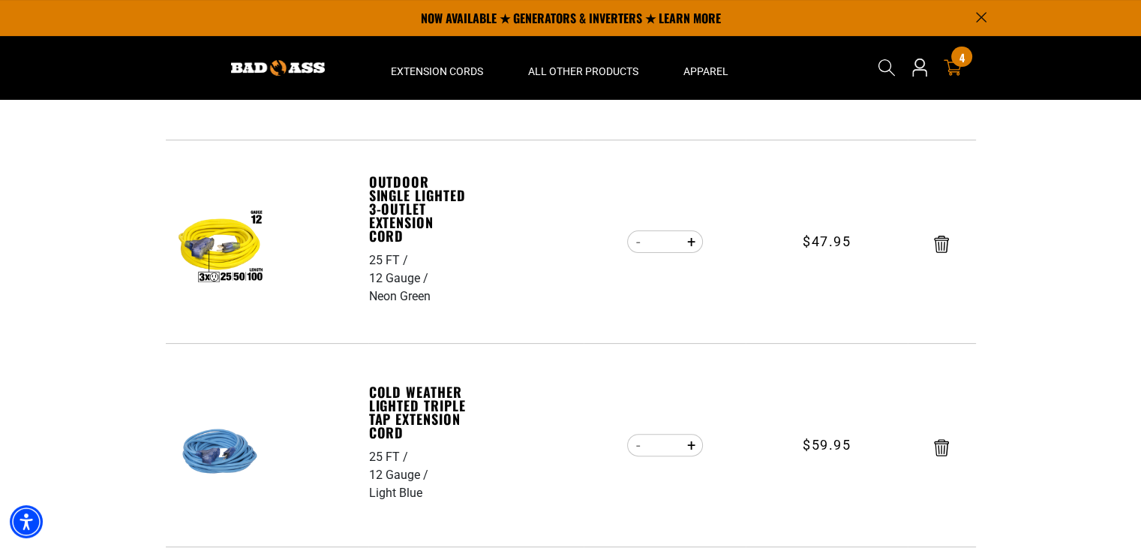
scroll to position [366, 0]
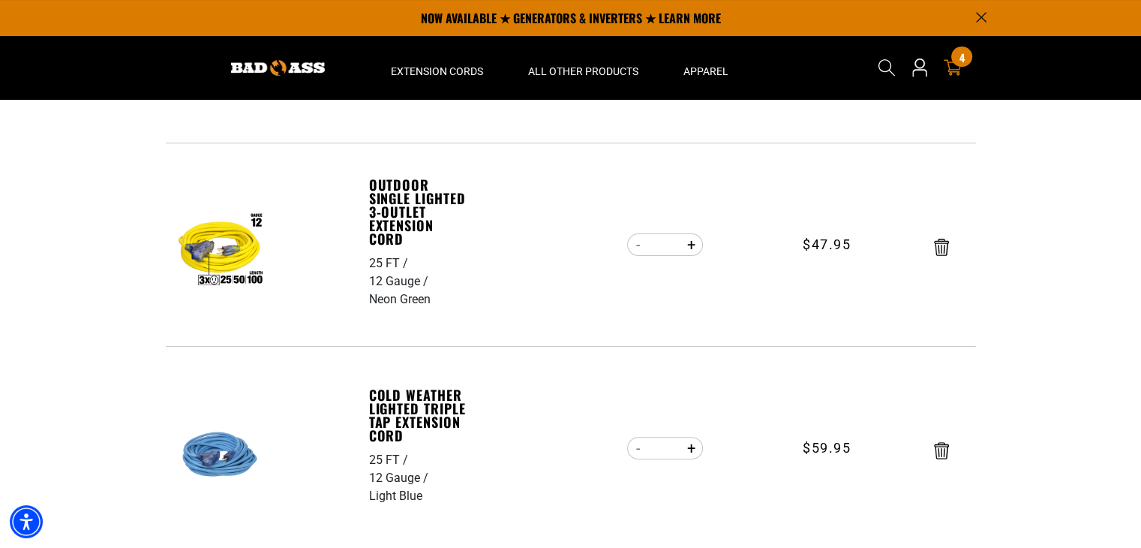
click at [759, 191] on td "$47.95" at bounding box center [827, 244] width 162 height 203
click at [626, 125] on td "Quantity Decrease quantity for Engine Block Heater Lighted Triple Tap Cord * In…" at bounding box center [665, 41] width 162 height 203
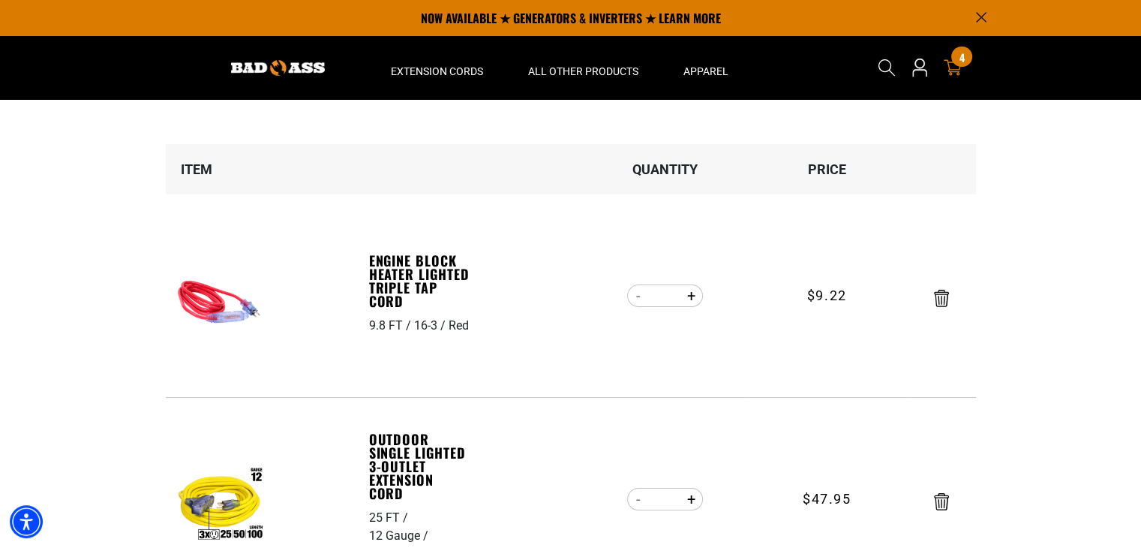
scroll to position [110, 0]
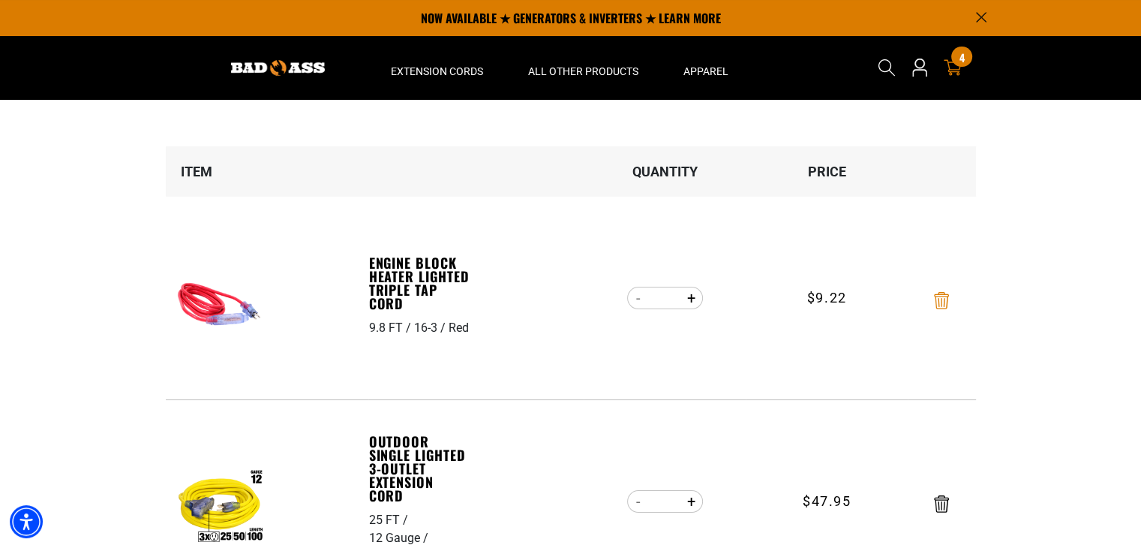
click at [942, 296] on icon "Remove Engine Block Heater Lighted Triple Tap Cord - 9.8 FT / 16-3 / Red" at bounding box center [941, 300] width 15 height 17
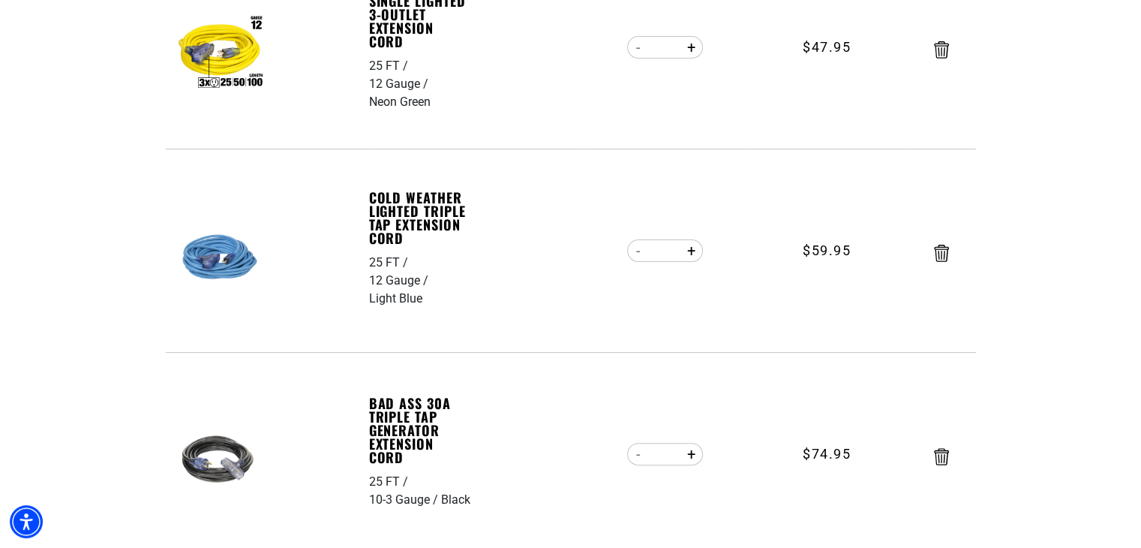
scroll to position [368, 0]
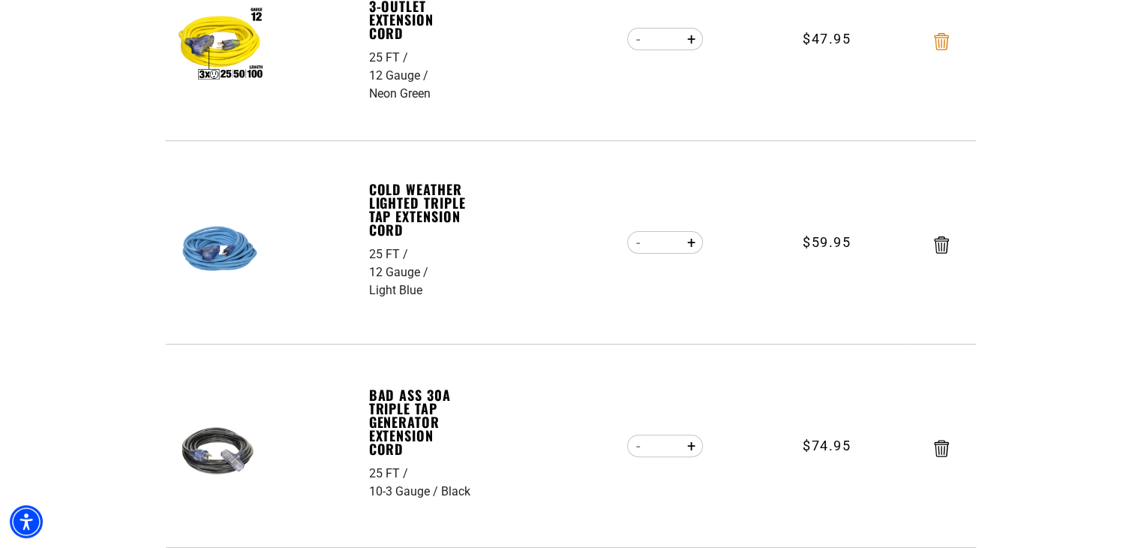
click at [945, 46] on icon "Remove Outdoor Single Lighted 3-Outlet Extension Cord - 25 FT / 12 Gauge / Neon…" at bounding box center [941, 41] width 15 height 17
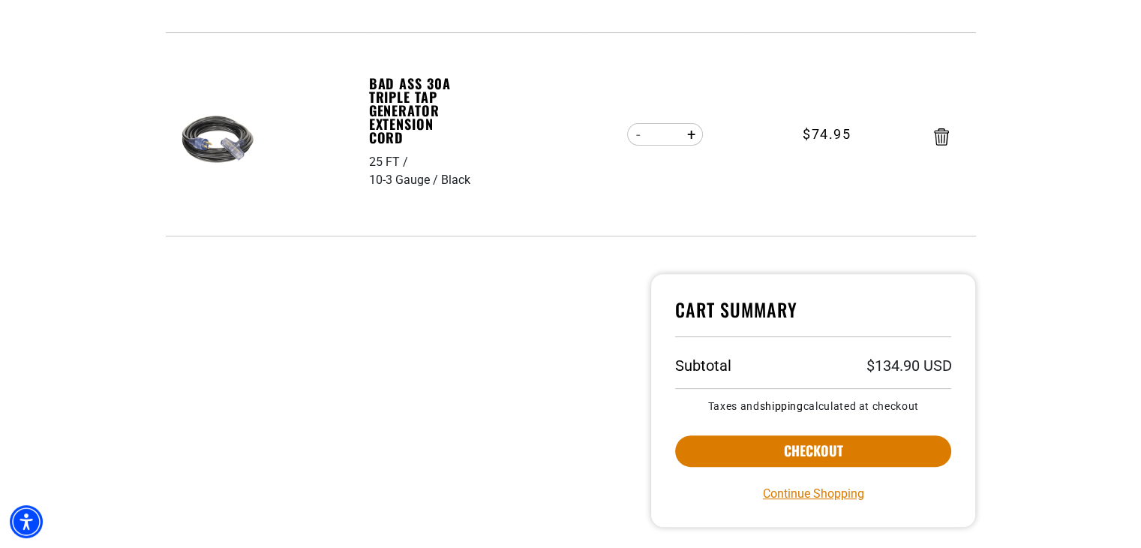
scroll to position [500, 0]
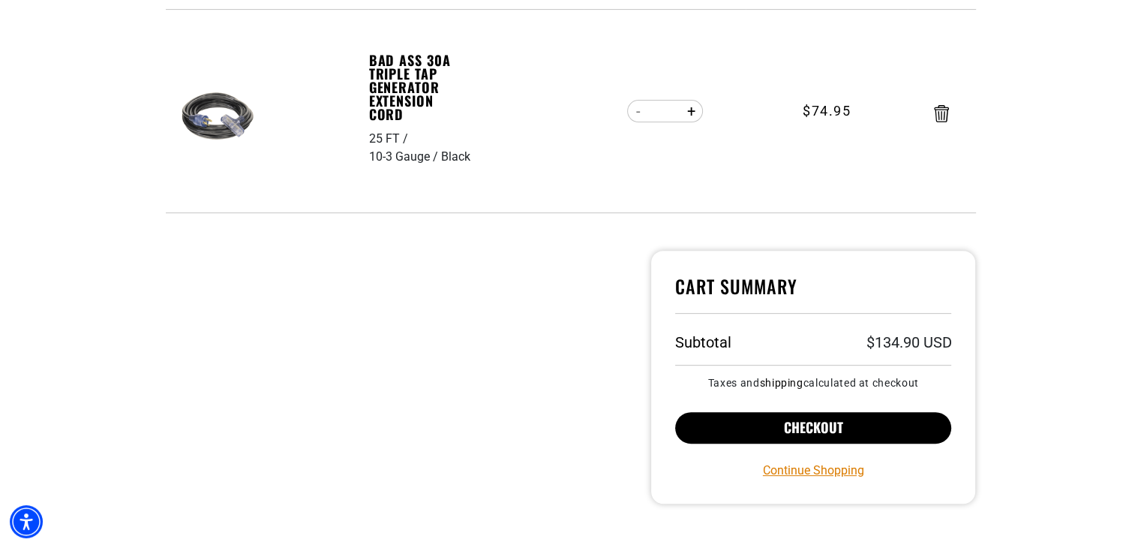
click at [861, 425] on button "Checkout" at bounding box center [813, 428] width 277 height 32
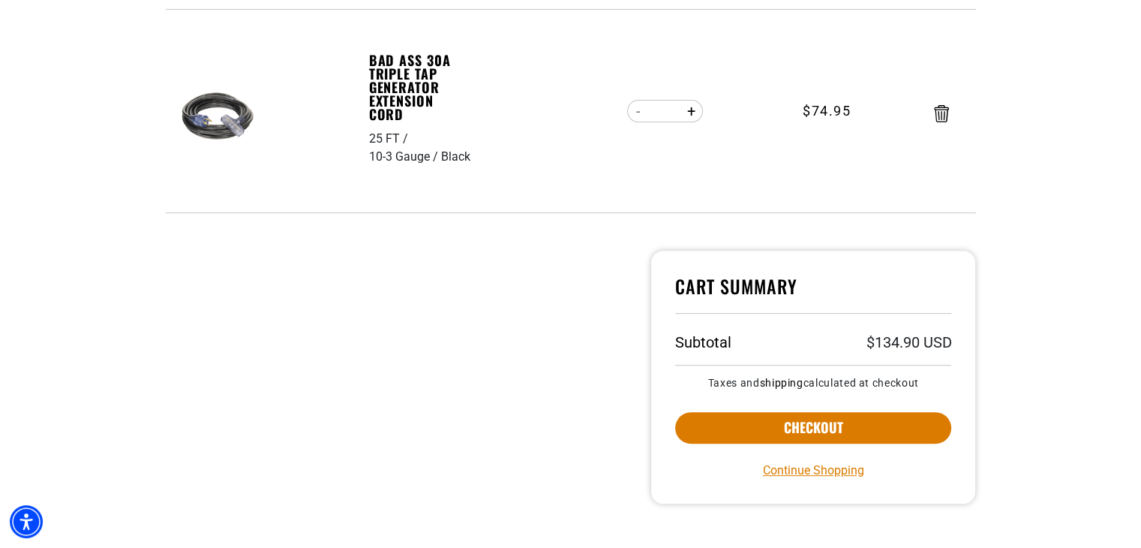
click at [211, 106] on img at bounding box center [219, 117] width 95 height 95
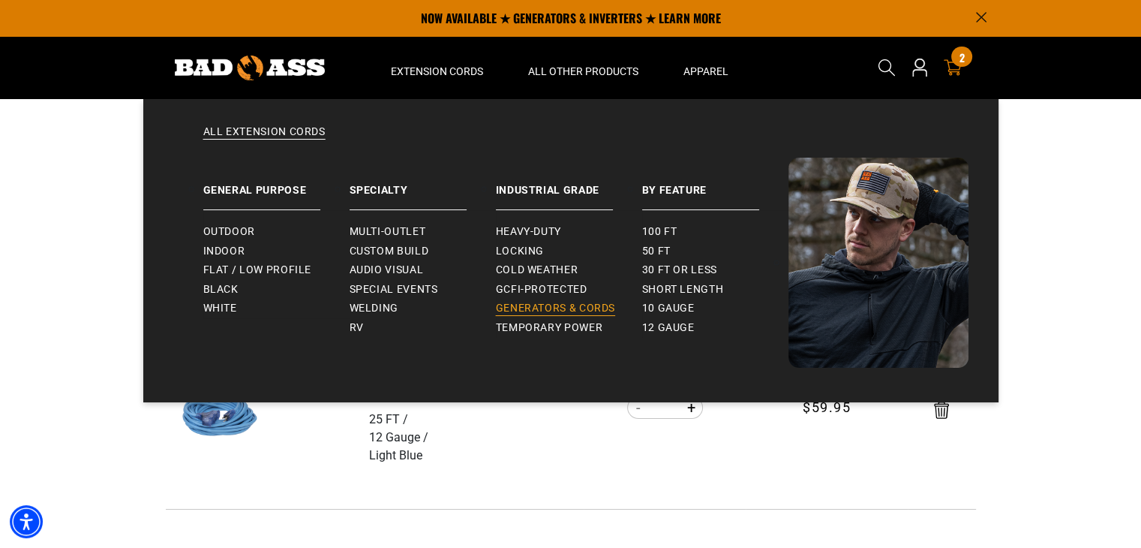
click at [566, 308] on span "Generators & Cords" at bounding box center [556, 309] width 120 height 14
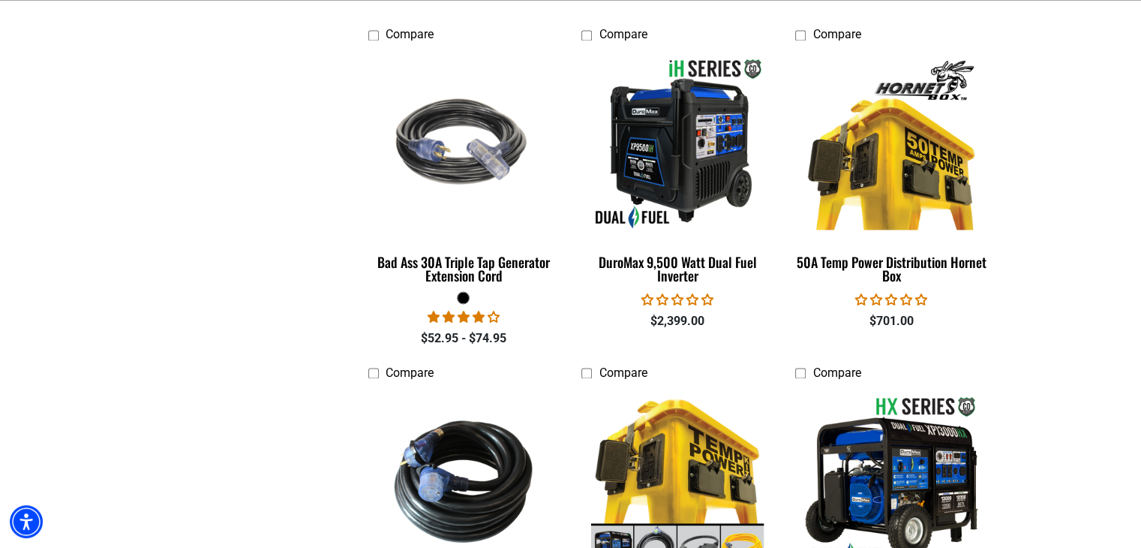
scroll to position [2211, 0]
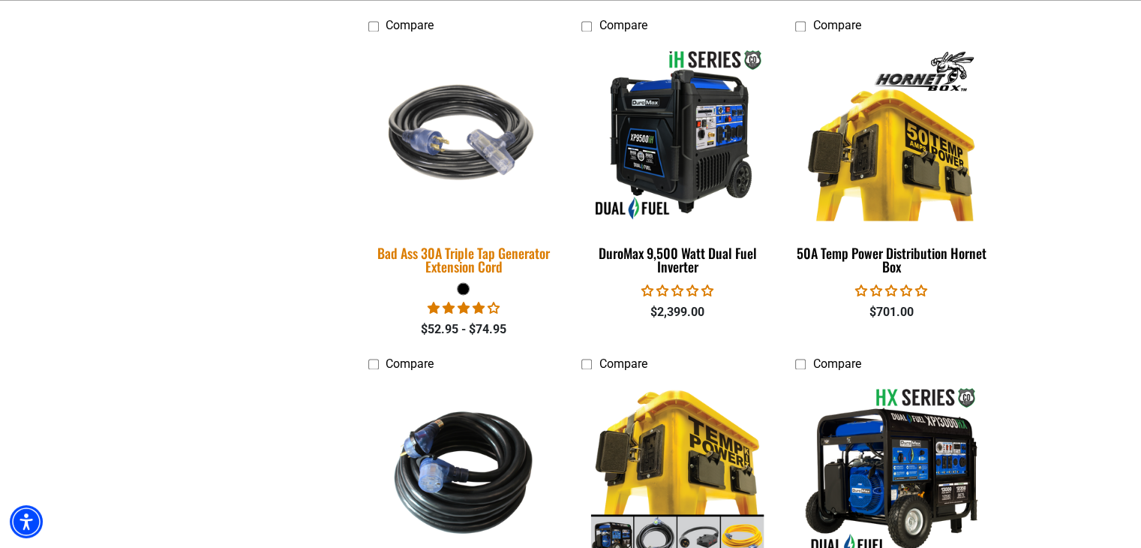
click at [471, 257] on div "Bad Ass 30A Triple Tap Generator Extension Cord" at bounding box center [463, 259] width 191 height 27
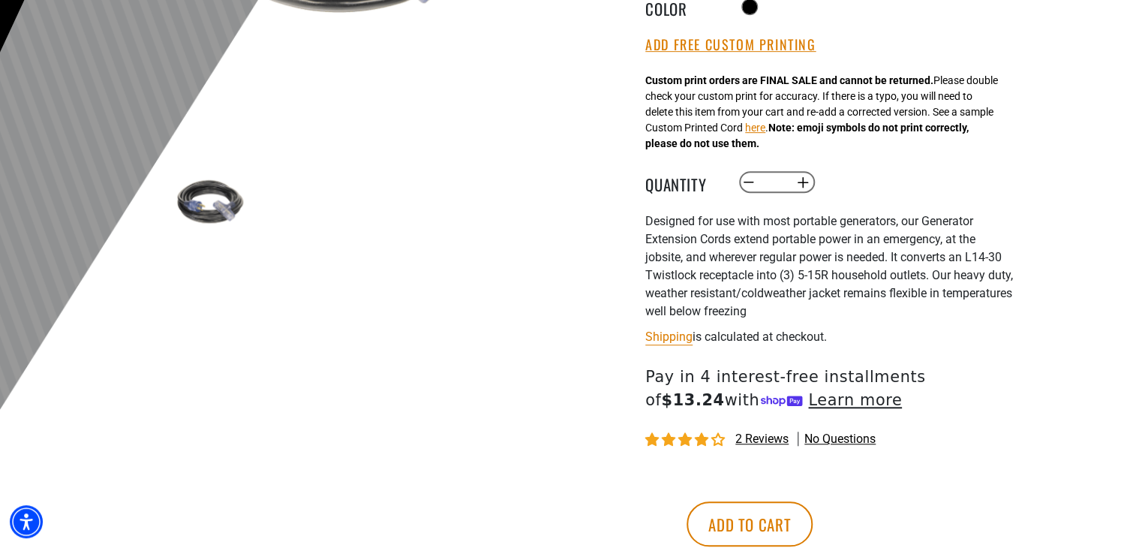
scroll to position [442, 0]
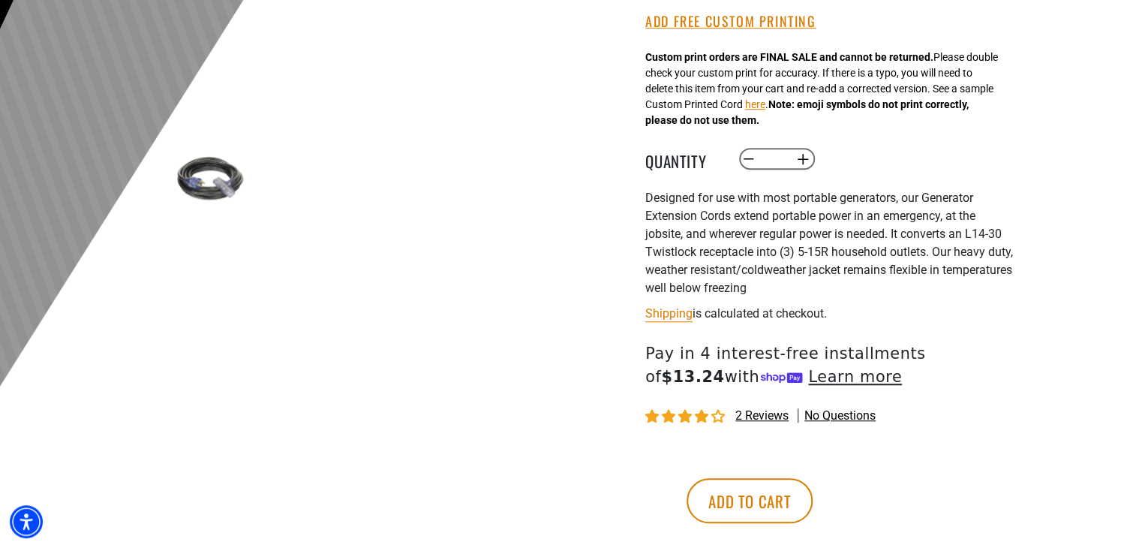
click at [1140, 135] on div at bounding box center [574, 24] width 1148 height 735
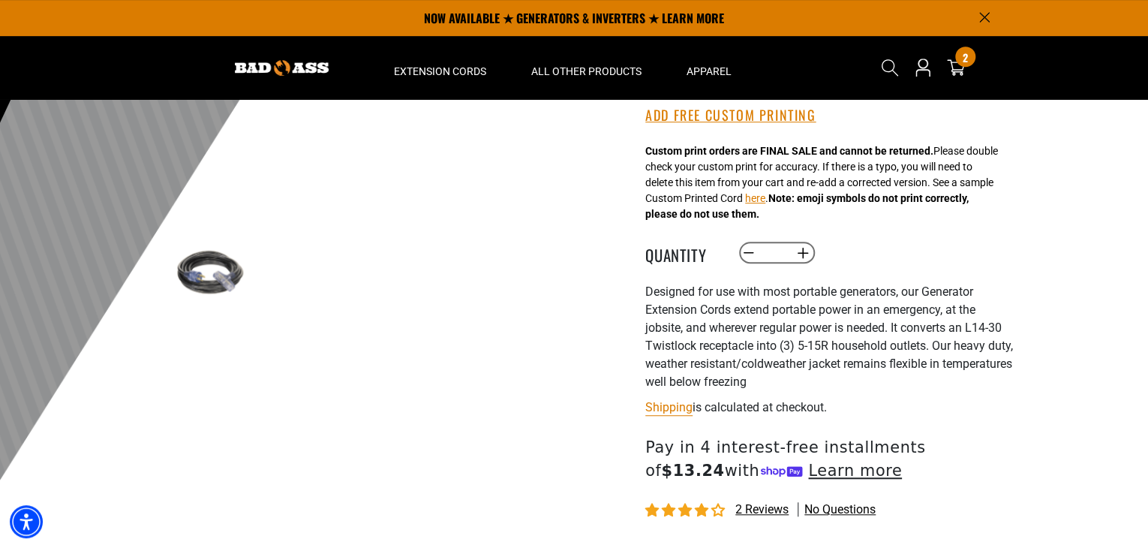
scroll to position [0, 0]
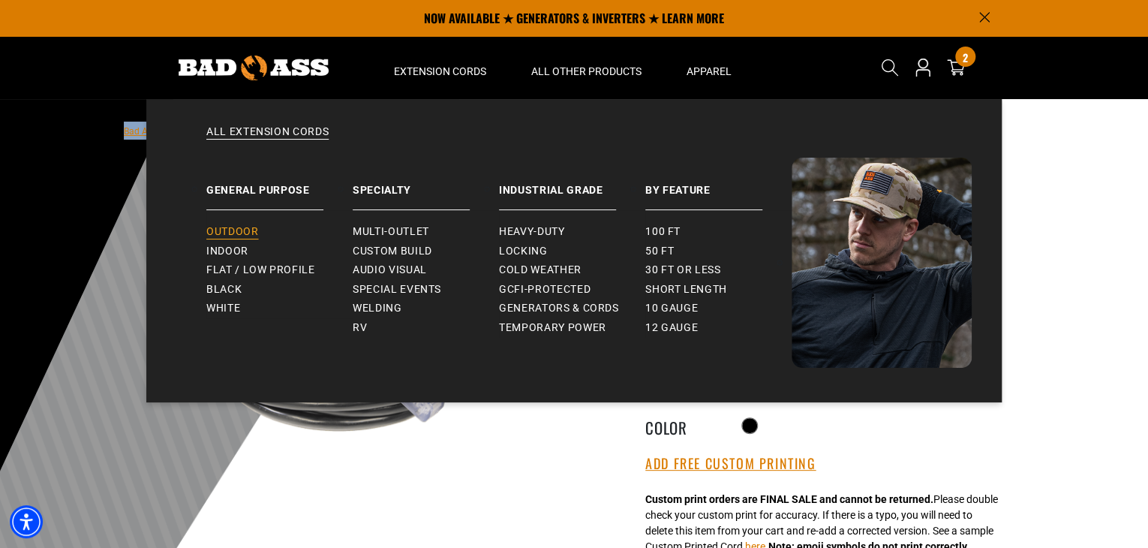
click at [246, 229] on span "Outdoor" at bounding box center [232, 232] width 52 height 14
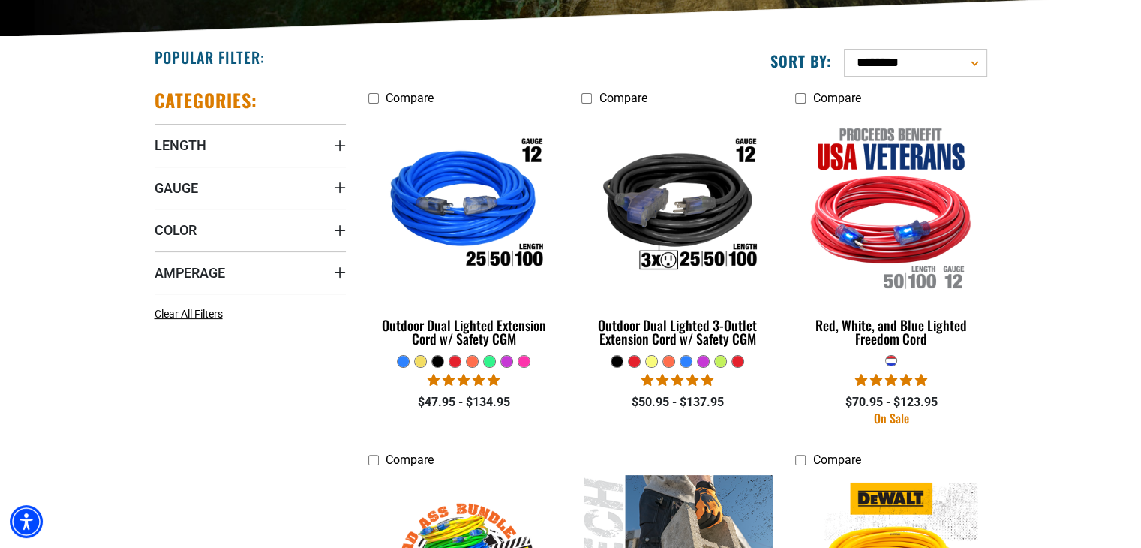
scroll to position [352, 0]
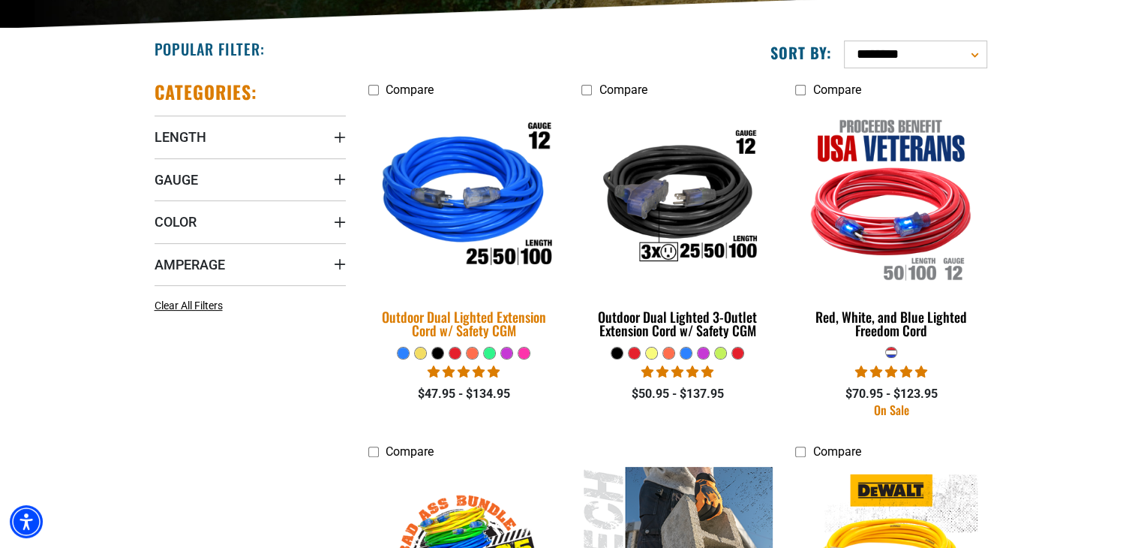
click at [485, 318] on div "Outdoor Dual Lighted Extension Cord w/ Safety CGM" at bounding box center [463, 323] width 191 height 27
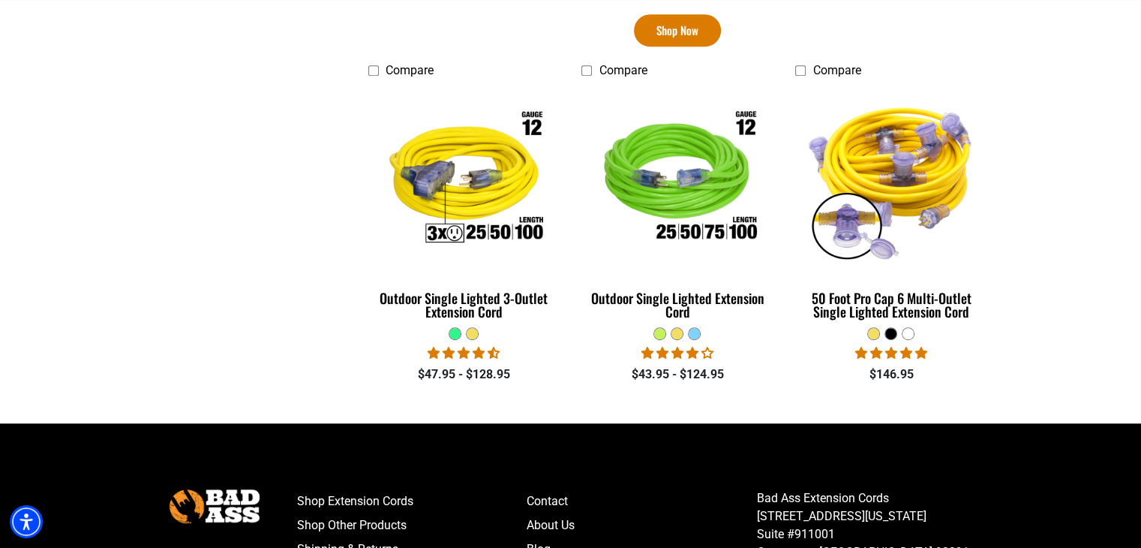
scroll to position [1119, 0]
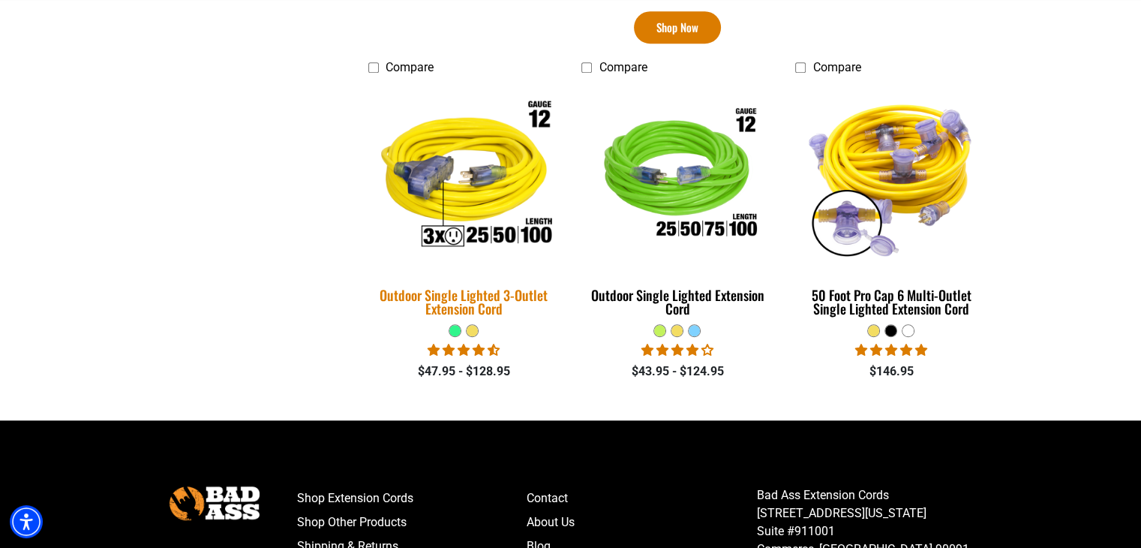
click at [456, 190] on img at bounding box center [464, 176] width 210 height 192
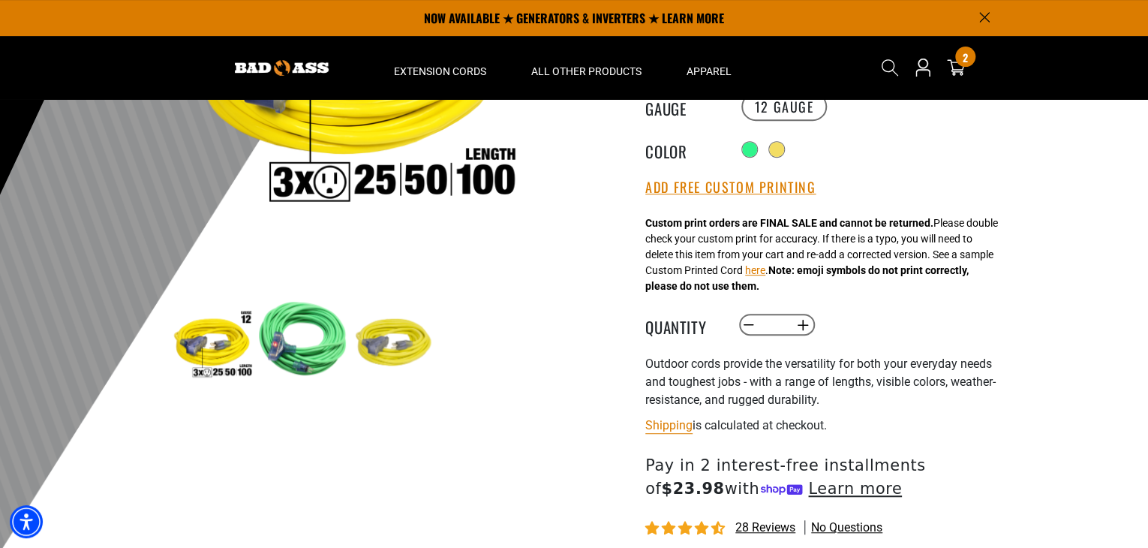
scroll to position [218, 0]
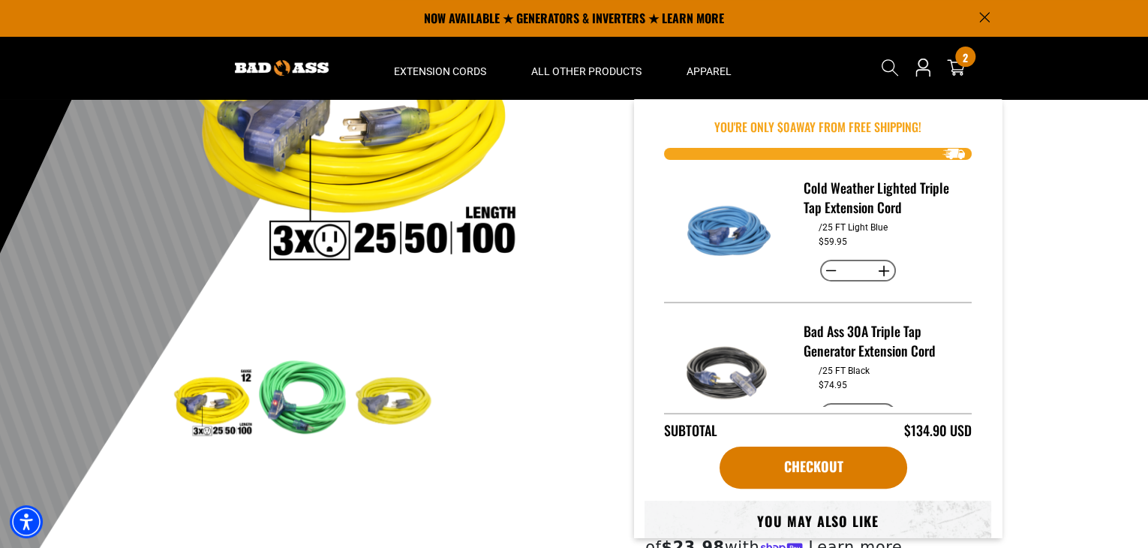
click at [590, 311] on div "Outdoor Single Lighted 3-Outlet Extension Cord Outdoor Single Lighted 3-Outlet …" at bounding box center [799, 352] width 428 height 816
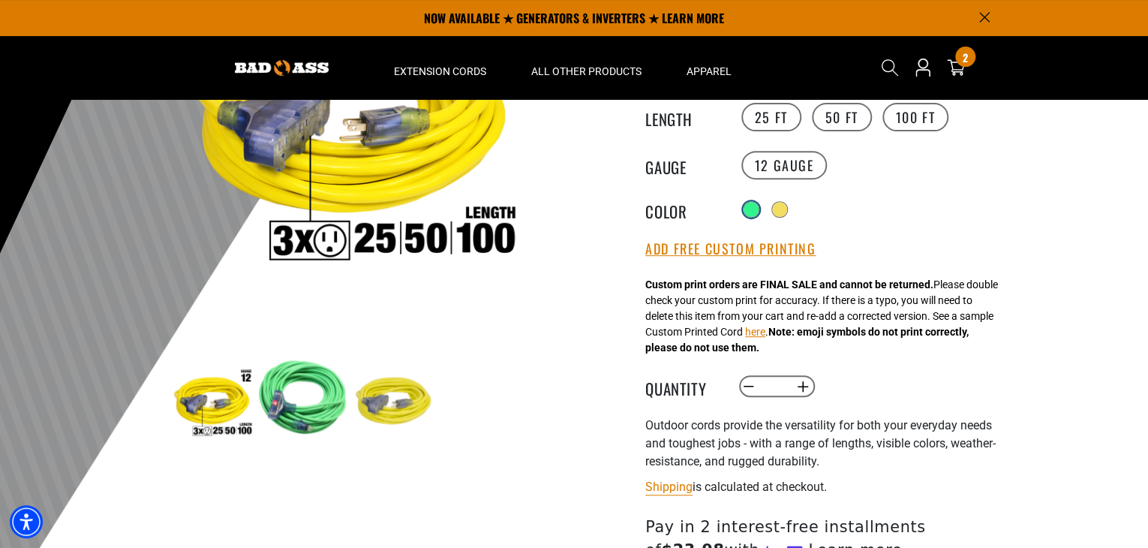
click at [752, 205] on div at bounding box center [750, 209] width 15 height 15
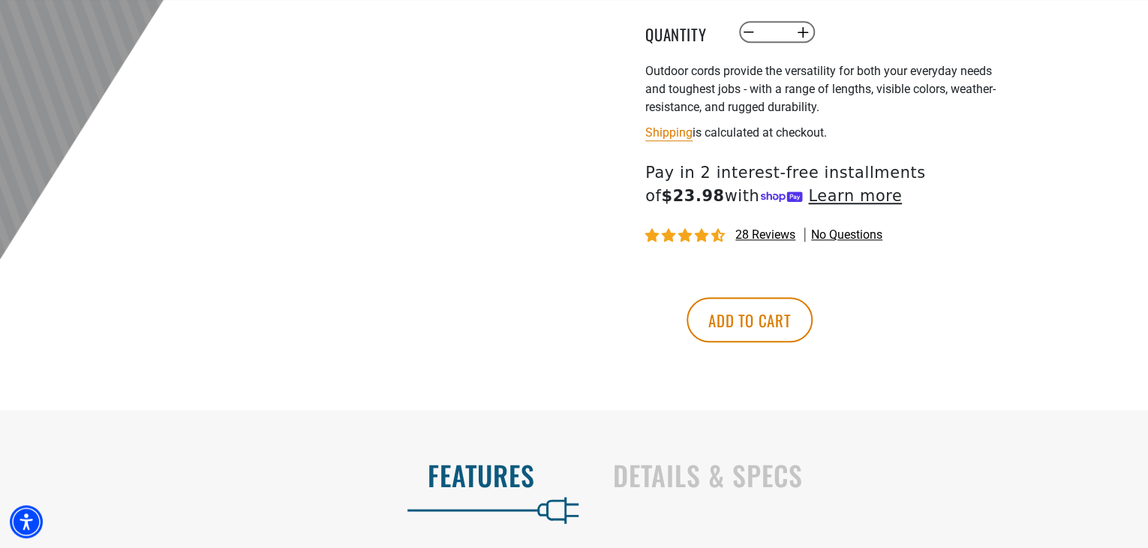
scroll to position [596, 0]
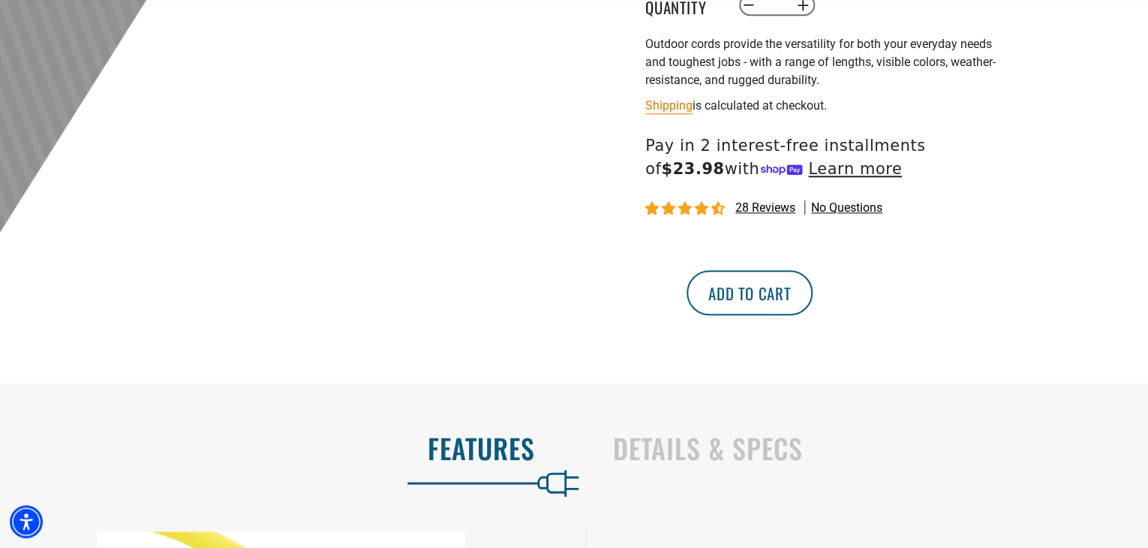
click at [812, 286] on button "Add to cart" at bounding box center [749, 292] width 126 height 45
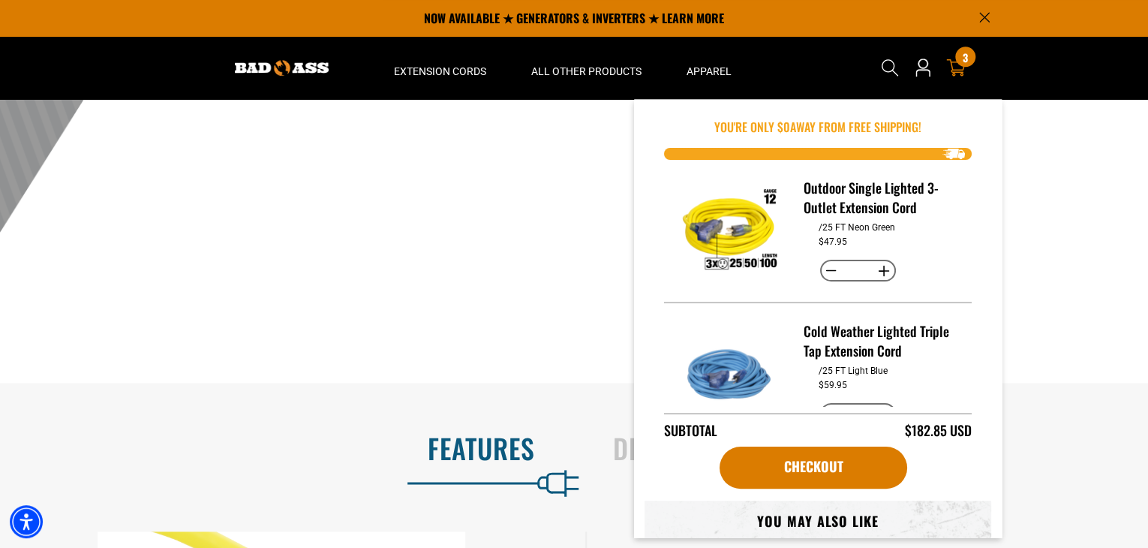
click at [963, 67] on div "3 3 items" at bounding box center [965, 57] width 20 height 20
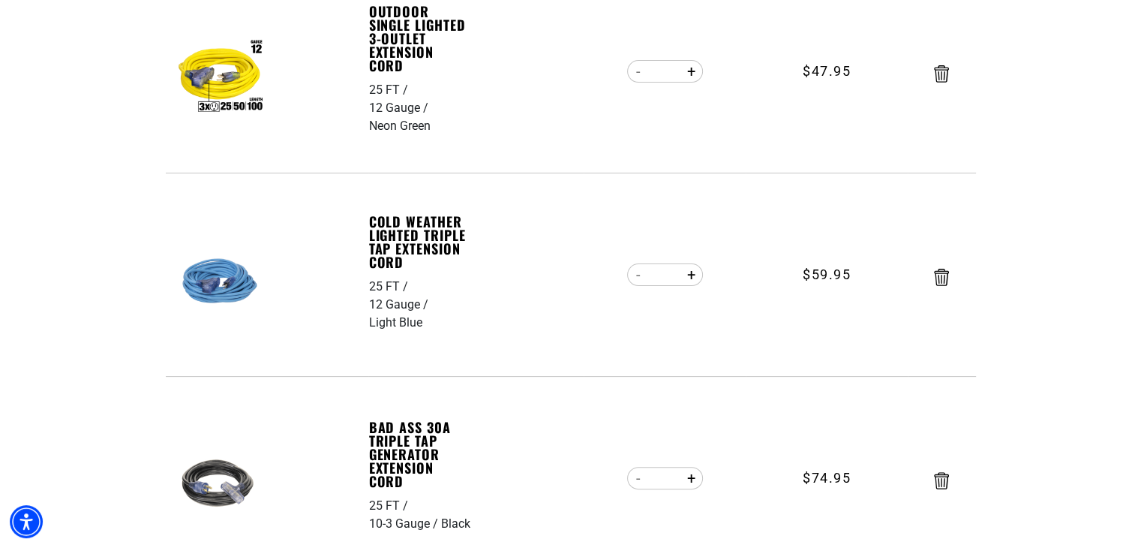
scroll to position [401, 0]
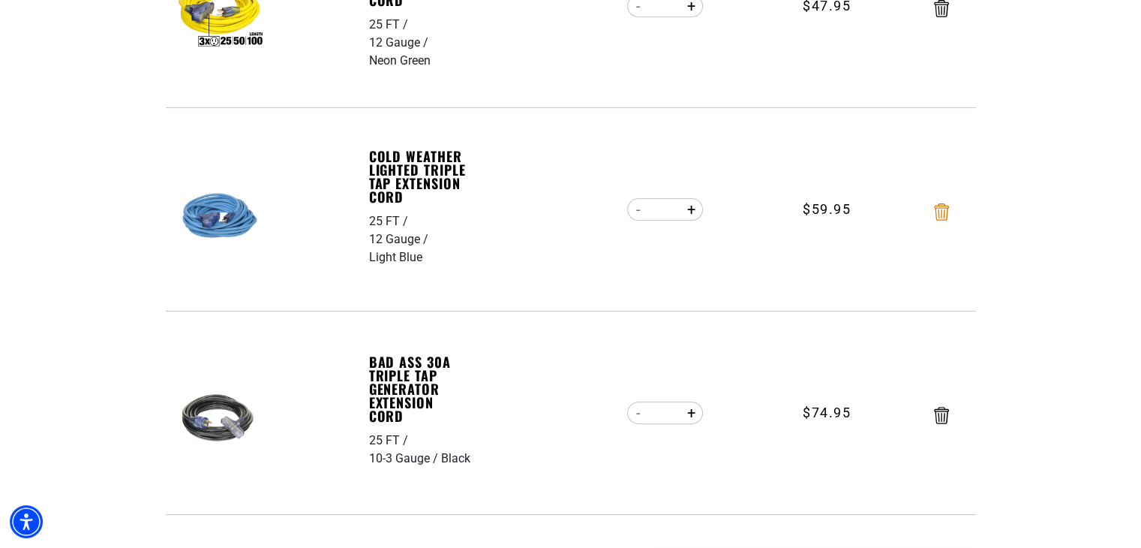
click at [943, 215] on icon "Remove Cold Weather Lighted Triple Tap Extension Cord - 25 FT / 12 Gauge / Ligh…" at bounding box center [941, 211] width 15 height 17
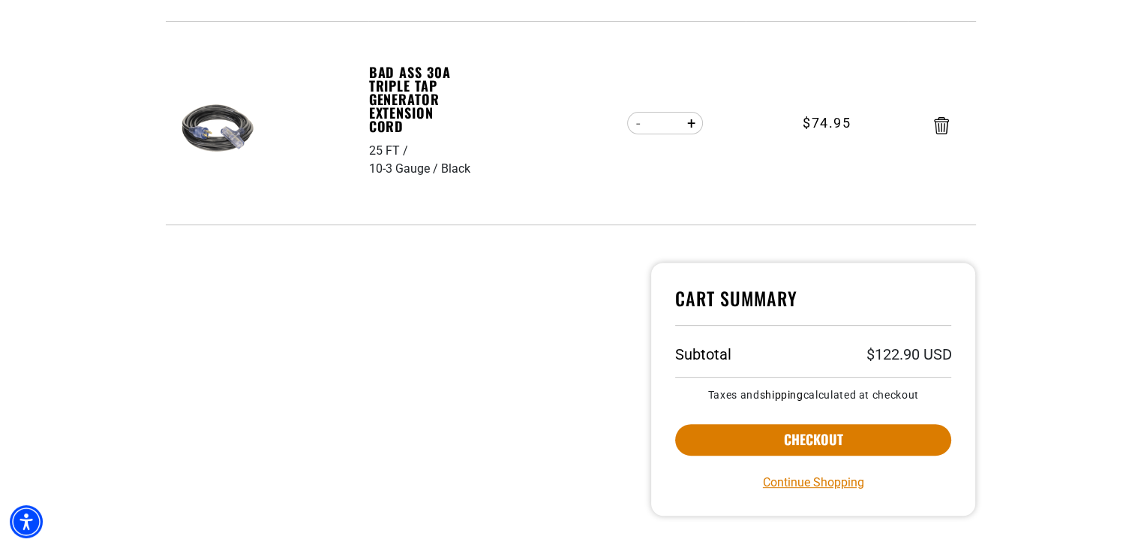
scroll to position [615, 0]
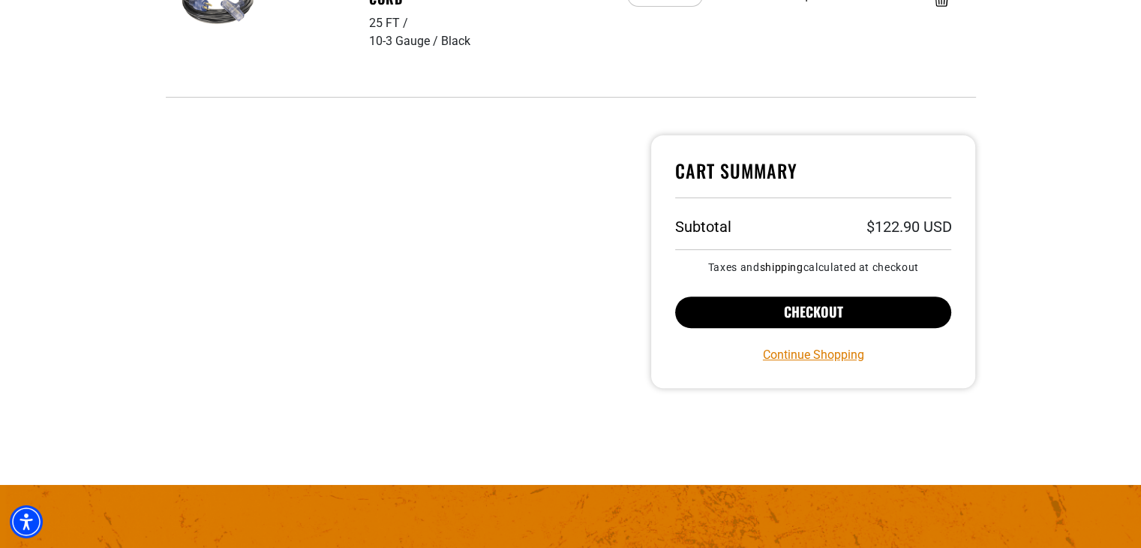
click at [834, 313] on button "Checkout" at bounding box center [813, 312] width 277 height 32
